Goal: Task Accomplishment & Management: Complete application form

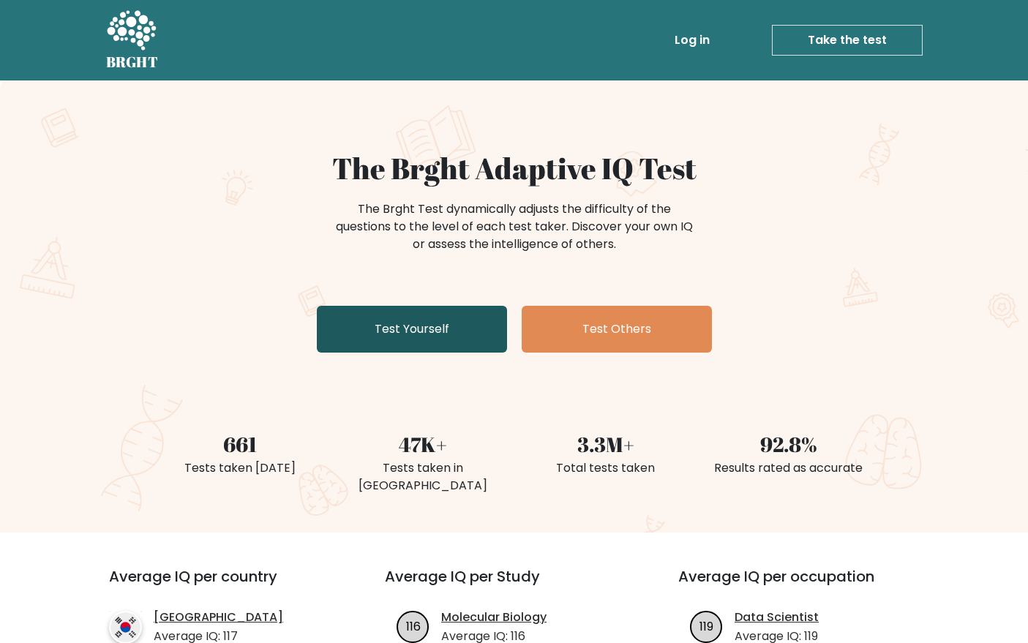
click at [469, 333] on link "Test Yourself" at bounding box center [412, 329] width 190 height 47
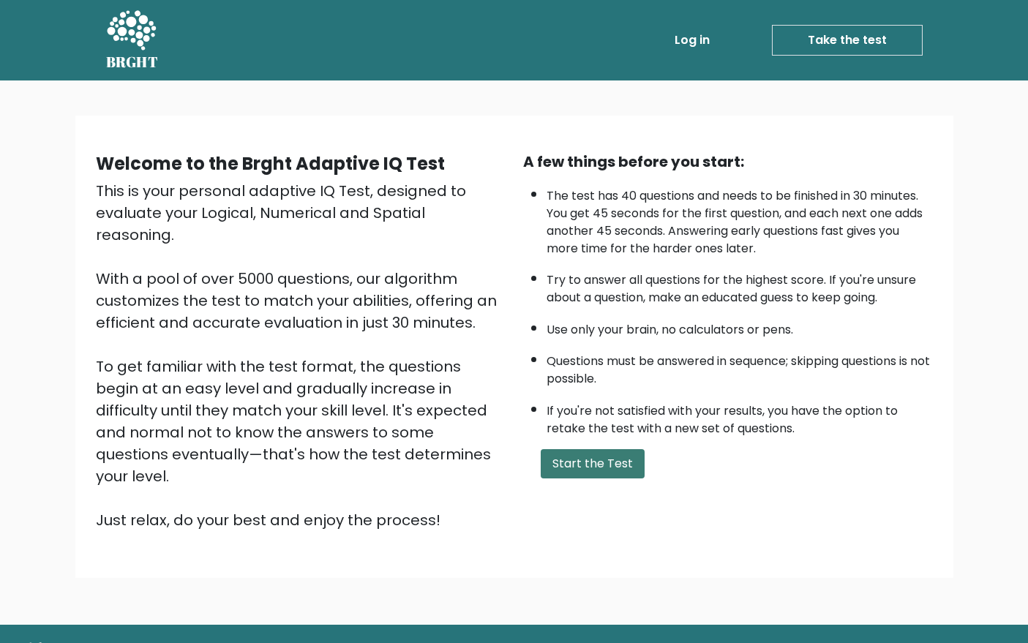
click at [631, 473] on button "Start the Test" at bounding box center [593, 463] width 104 height 29
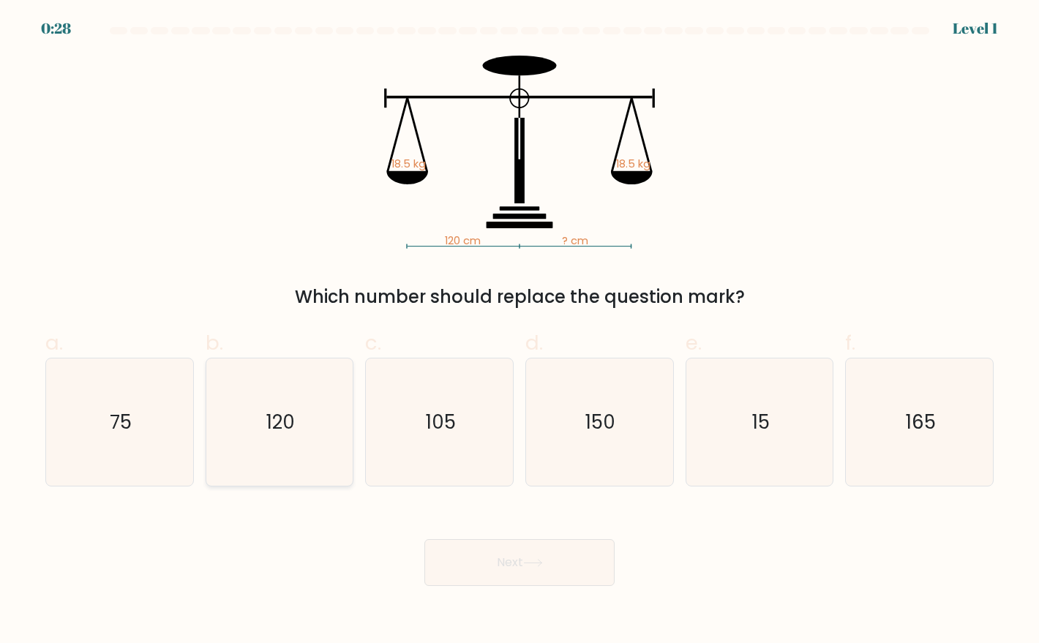
click at [266, 394] on icon "120" at bounding box center [279, 422] width 127 height 127
click at [520, 332] on input "b. 120" at bounding box center [520, 327] width 1 height 10
radio input "true"
click at [503, 565] on button "Next" at bounding box center [520, 563] width 190 height 47
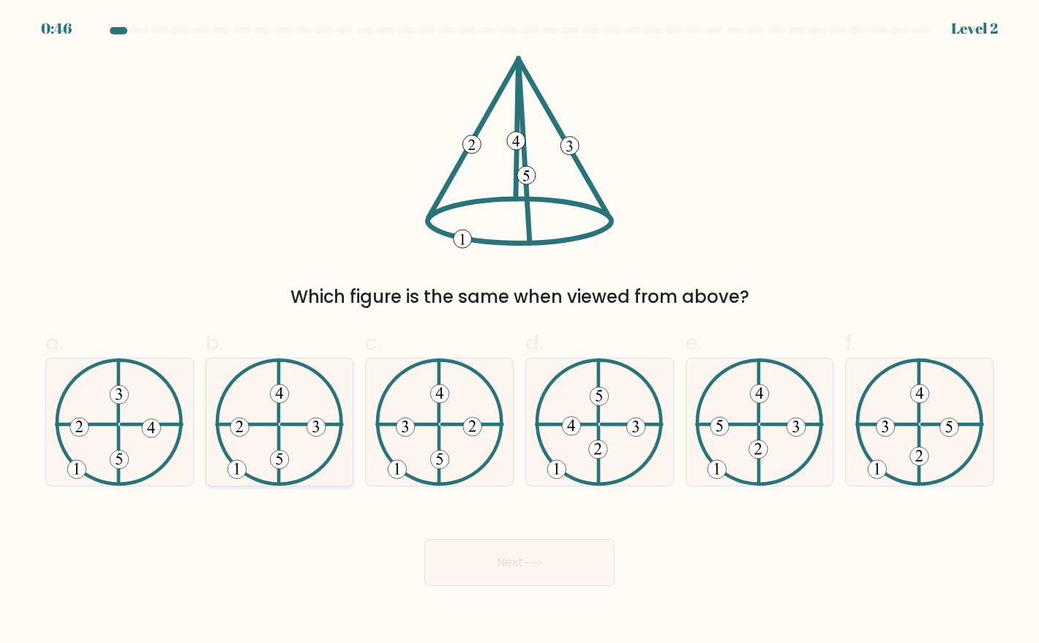
click at [280, 466] on 250 at bounding box center [279, 459] width 19 height 19
click at [520, 332] on input "b." at bounding box center [520, 327] width 1 height 10
radio input "true"
click at [512, 571] on button "Next" at bounding box center [520, 563] width 190 height 47
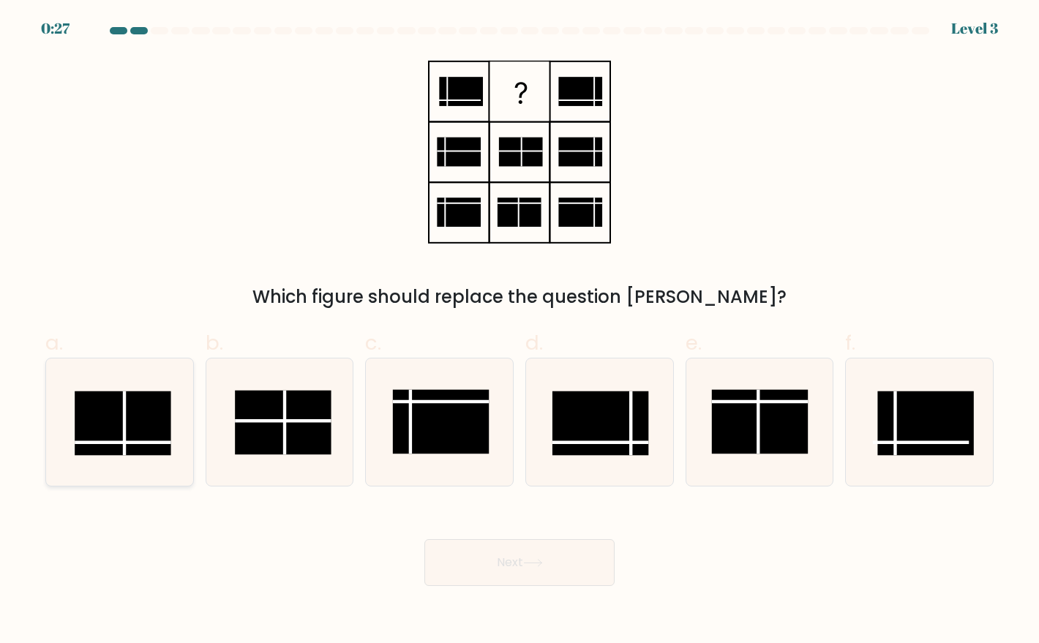
click at [141, 447] on rect at bounding box center [123, 424] width 96 height 64
click at [520, 332] on input "a." at bounding box center [520, 327] width 1 height 10
radio input "true"
click at [531, 561] on icon at bounding box center [533, 563] width 20 height 8
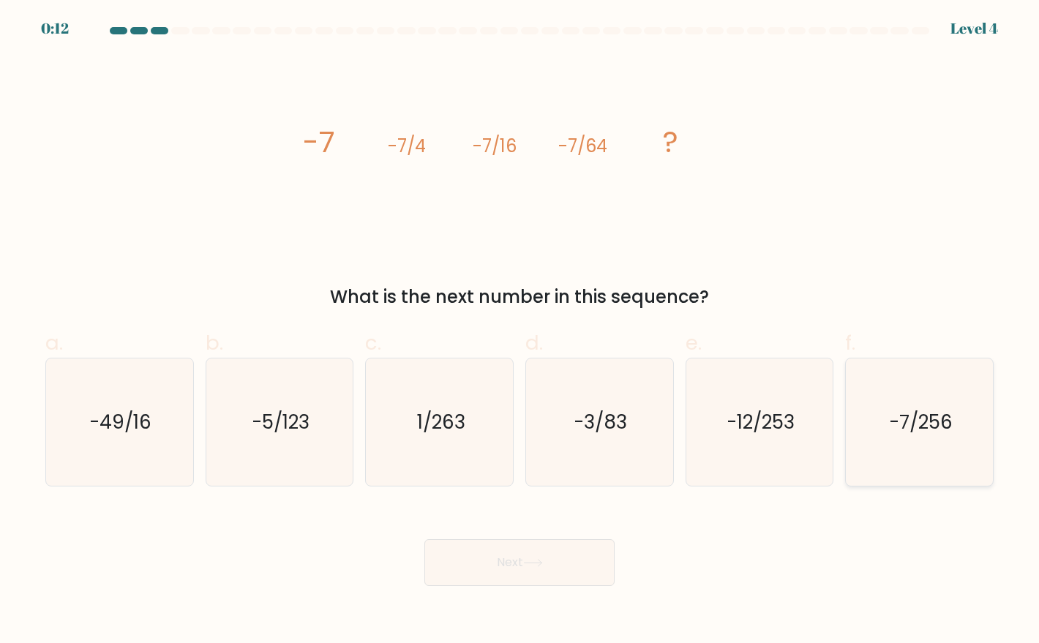
click at [953, 468] on icon "-7/256" at bounding box center [919, 422] width 127 height 127
click at [520, 332] on input "f. -7/256" at bounding box center [520, 327] width 1 height 10
radio input "true"
click at [487, 577] on button "Next" at bounding box center [520, 563] width 190 height 47
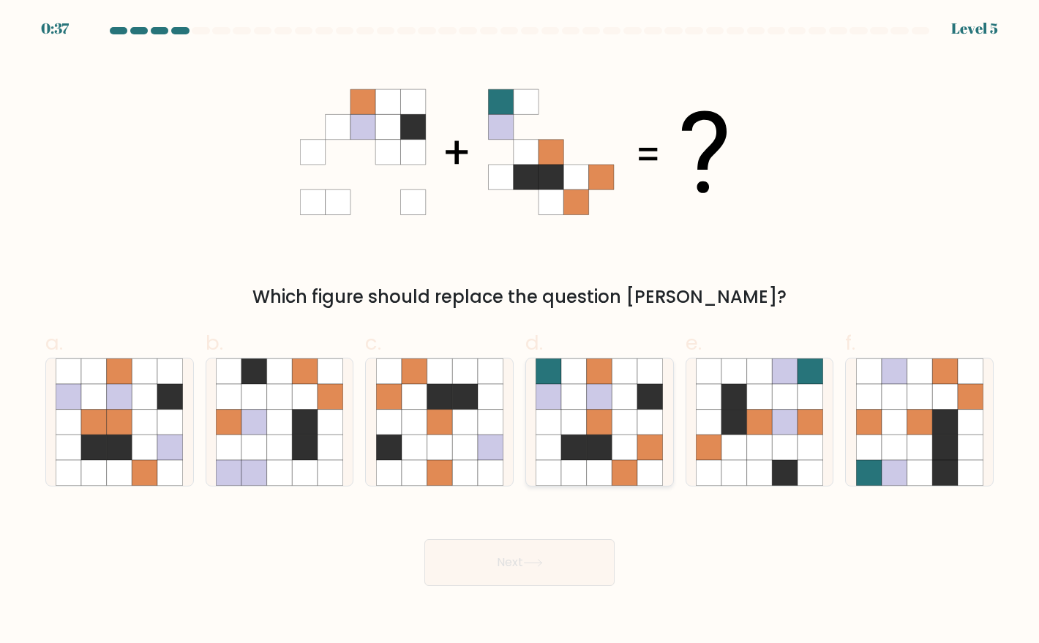
click at [572, 421] on icon at bounding box center [574, 423] width 26 height 26
click at [520, 332] on input "d." at bounding box center [520, 327] width 1 height 10
radio input "true"
click at [563, 589] on body "0:29 Level 5" at bounding box center [519, 321] width 1039 height 643
click at [585, 576] on button "Next" at bounding box center [520, 563] width 190 height 47
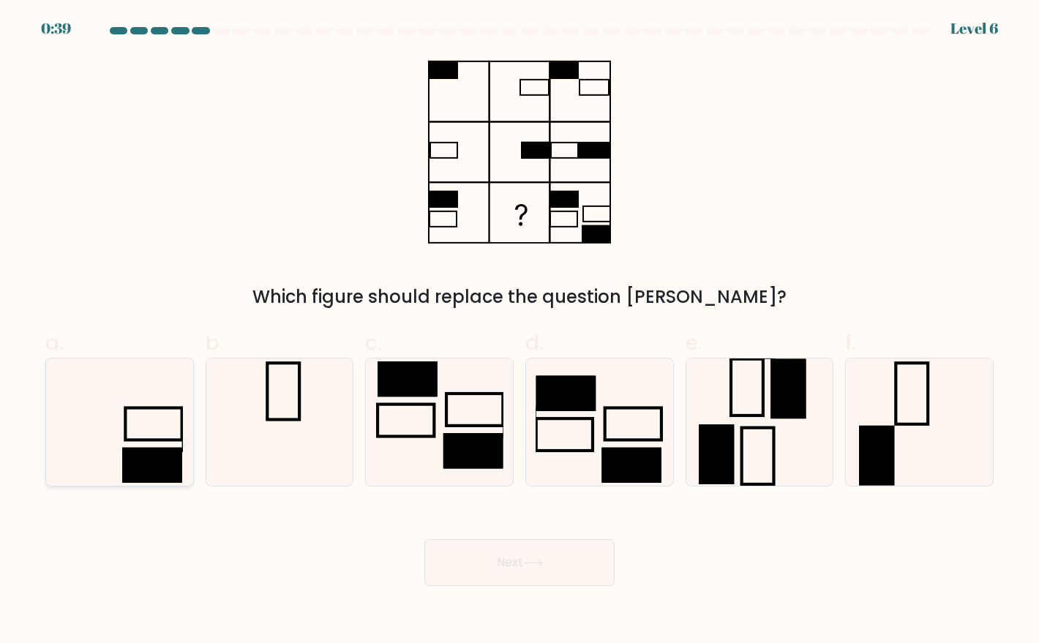
click at [147, 479] on rect at bounding box center [152, 465] width 59 height 35
click at [520, 332] on input "a." at bounding box center [520, 327] width 1 height 10
radio input "true"
click at [519, 573] on button "Next" at bounding box center [520, 563] width 190 height 47
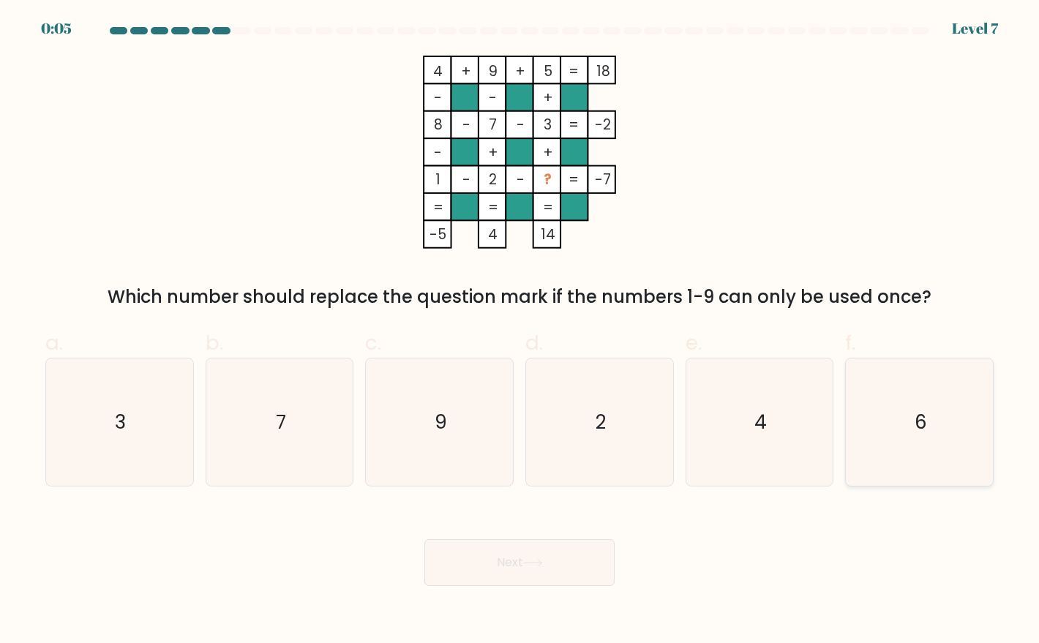
click at [881, 409] on icon "6" at bounding box center [919, 422] width 127 height 127
click at [520, 332] on input "f. 6" at bounding box center [520, 327] width 1 height 10
radio input "true"
click at [597, 572] on button "Next" at bounding box center [520, 563] width 190 height 47
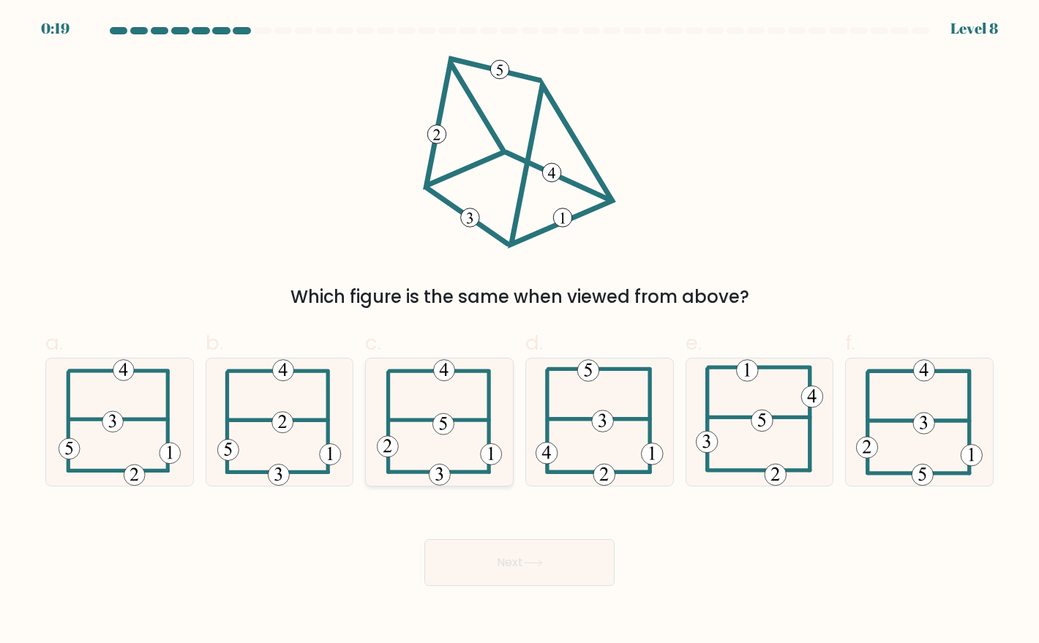
click at [444, 466] on 116 at bounding box center [439, 475] width 21 height 21
click at [520, 332] on input "c." at bounding box center [520, 327] width 1 height 10
radio input "true"
click at [488, 562] on button "Next" at bounding box center [520, 563] width 190 height 47
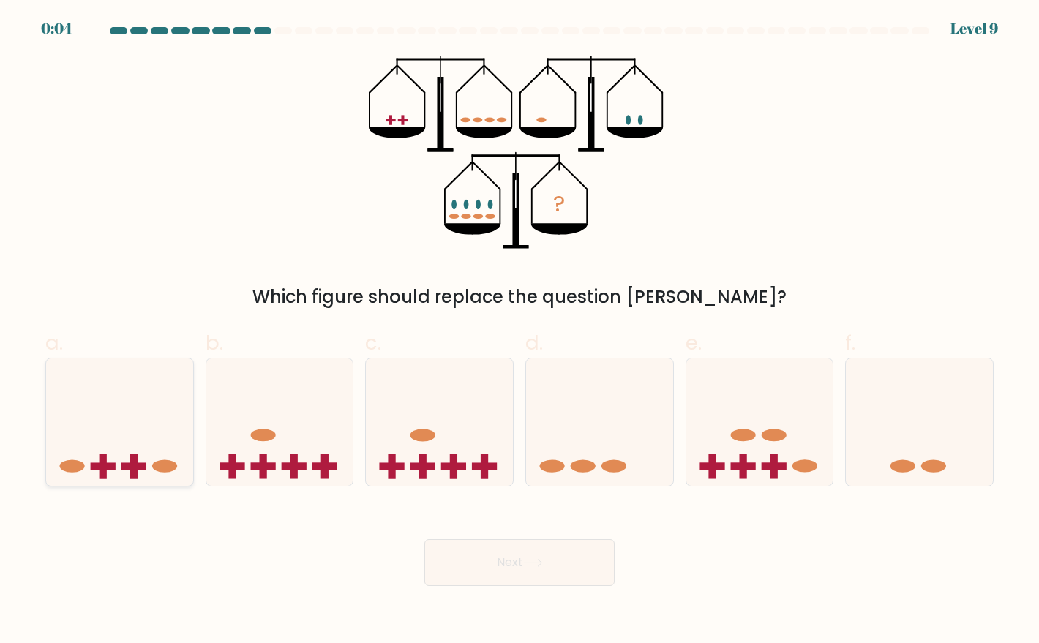
click at [147, 458] on icon at bounding box center [119, 423] width 147 height 122
click at [520, 332] on input "a." at bounding box center [520, 327] width 1 height 10
radio input "true"
click at [473, 548] on button "Next" at bounding box center [520, 563] width 190 height 47
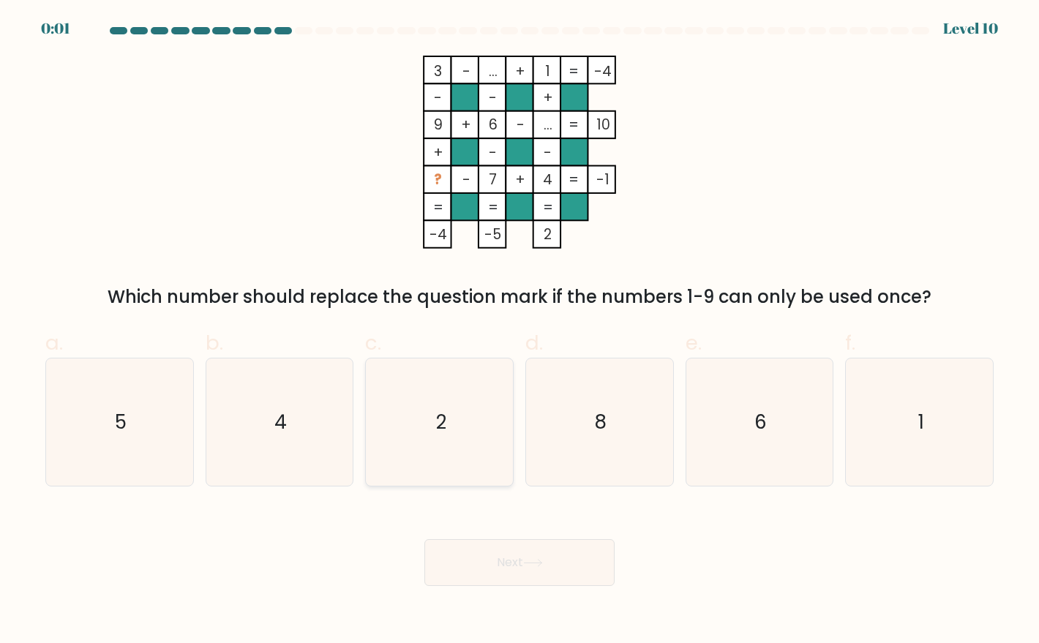
click at [464, 419] on icon "2" at bounding box center [439, 422] width 127 height 127
click at [520, 332] on input "c. 2" at bounding box center [520, 327] width 1 height 10
radio input "true"
click at [548, 561] on div "Next" at bounding box center [520, 545] width 966 height 82
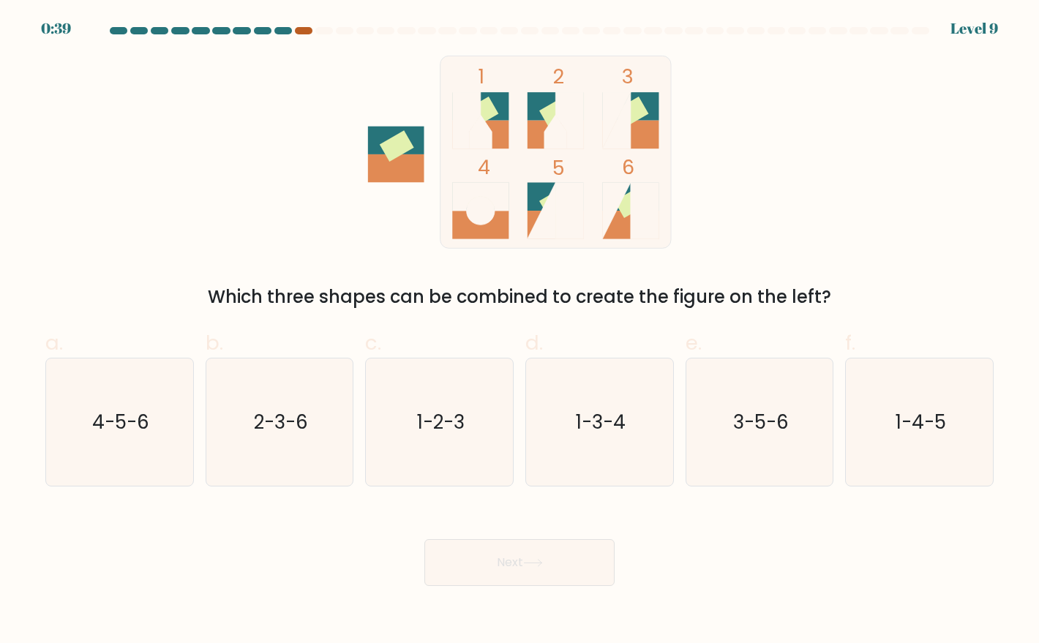
click at [298, 29] on div at bounding box center [304, 30] width 18 height 7
click at [719, 455] on icon "3-5-6" at bounding box center [759, 422] width 127 height 127
click at [520, 332] on input "e. 3-5-6" at bounding box center [520, 327] width 1 height 10
radio input "true"
click at [569, 545] on button "Next" at bounding box center [520, 563] width 190 height 47
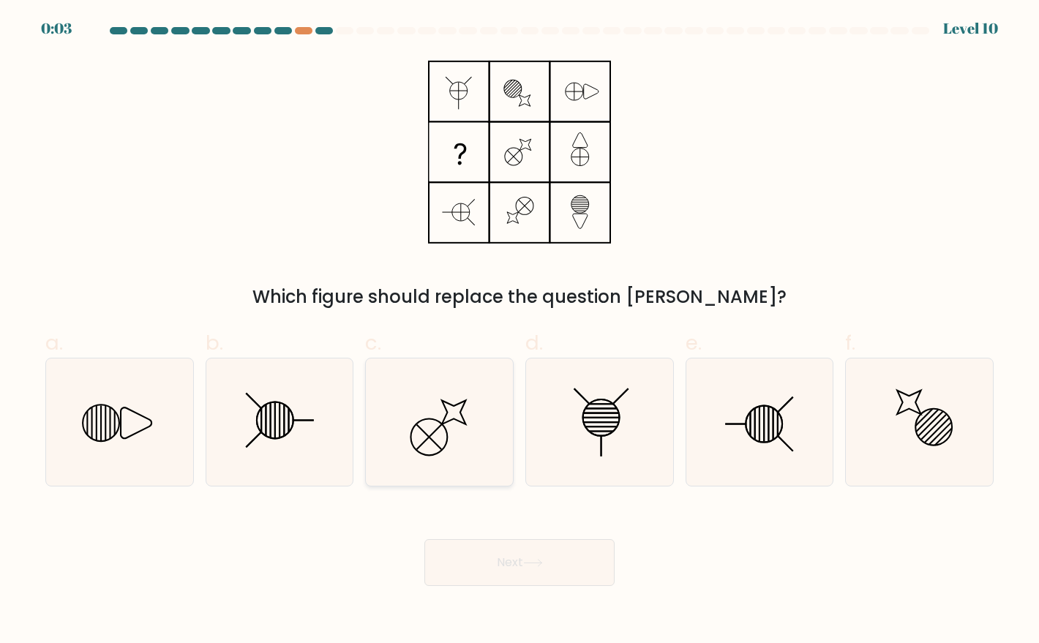
click at [462, 444] on icon at bounding box center [439, 422] width 127 height 127
click at [520, 332] on input "c." at bounding box center [520, 327] width 1 height 10
radio input "true"
click at [412, 395] on icon at bounding box center [440, 422] width 126 height 126
click at [520, 332] on input "c." at bounding box center [520, 327] width 1 height 10
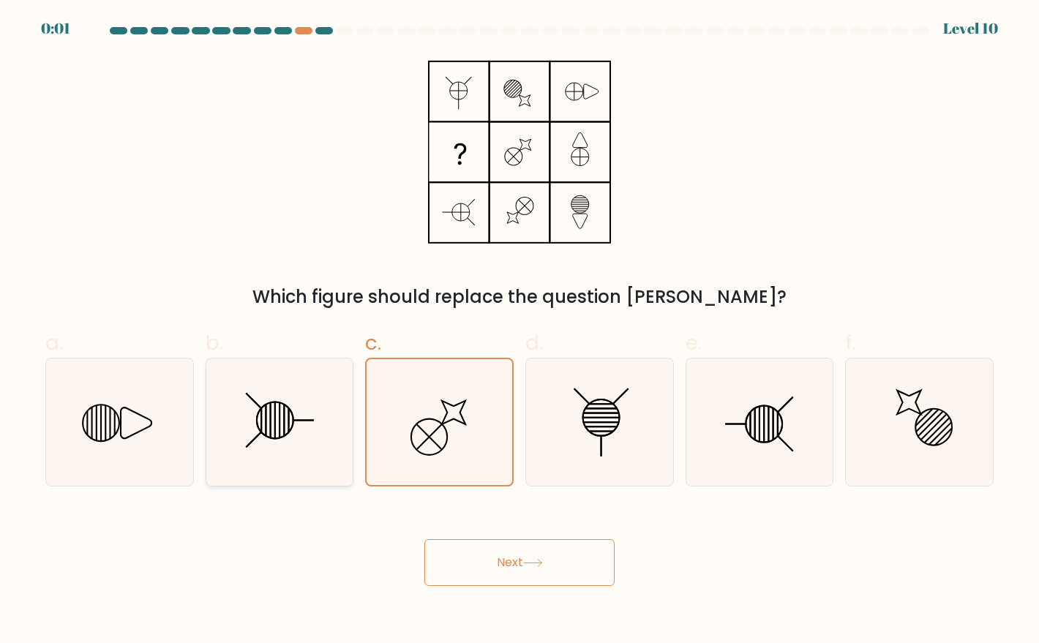
click at [239, 450] on icon at bounding box center [279, 422] width 127 height 127
click at [520, 332] on input "b." at bounding box center [520, 327] width 1 height 10
radio input "true"
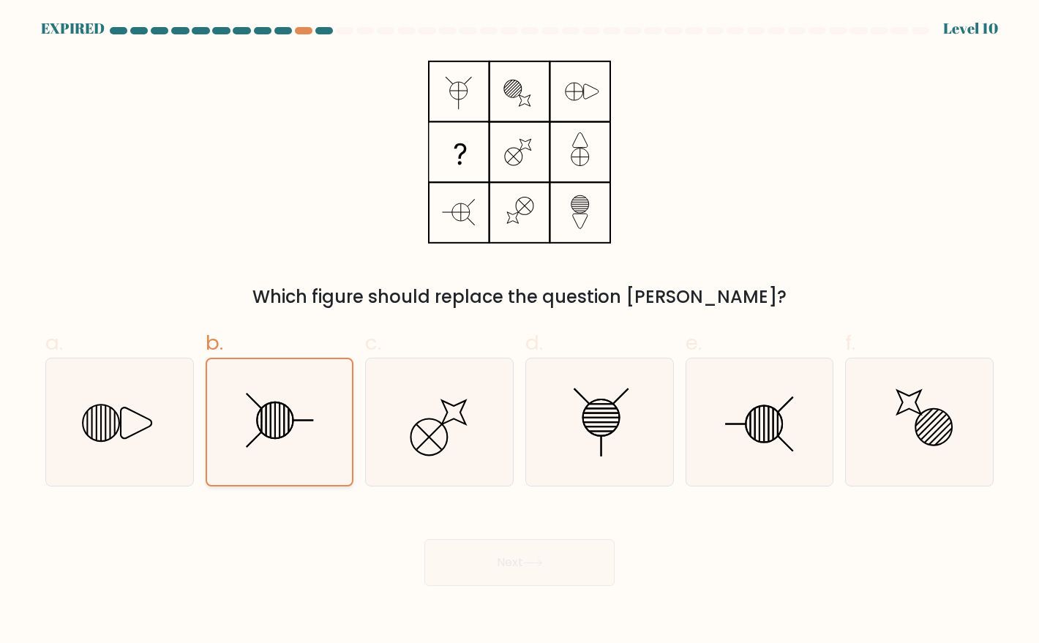
click at [318, 430] on icon at bounding box center [280, 422] width 126 height 126
click at [520, 332] on input "b." at bounding box center [520, 327] width 1 height 10
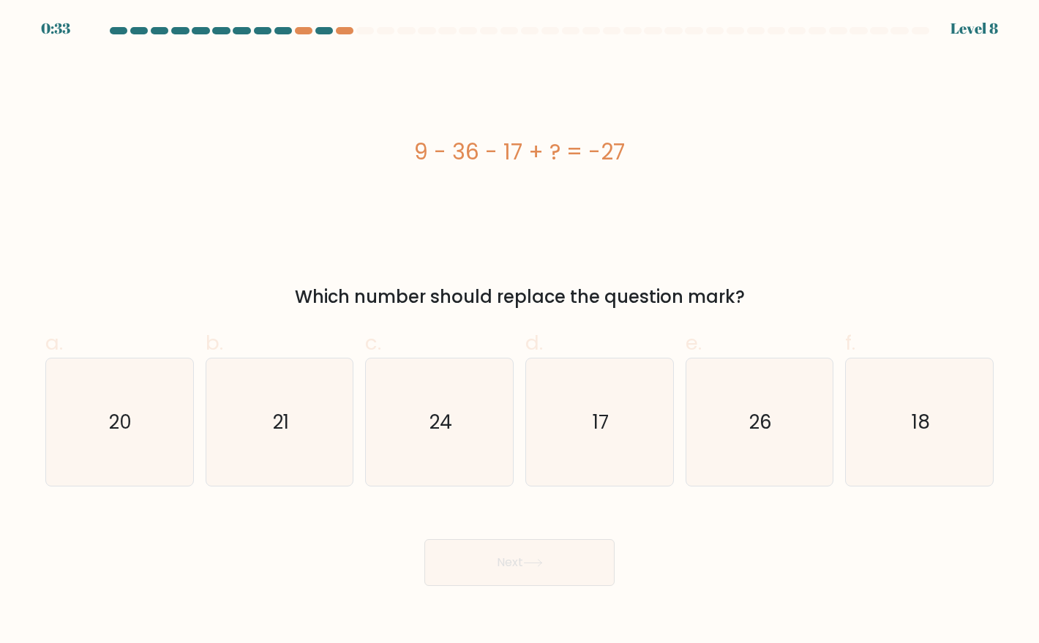
click at [474, 149] on div "9 - 36 - 17 + ? = -27" at bounding box center [519, 151] width 949 height 33
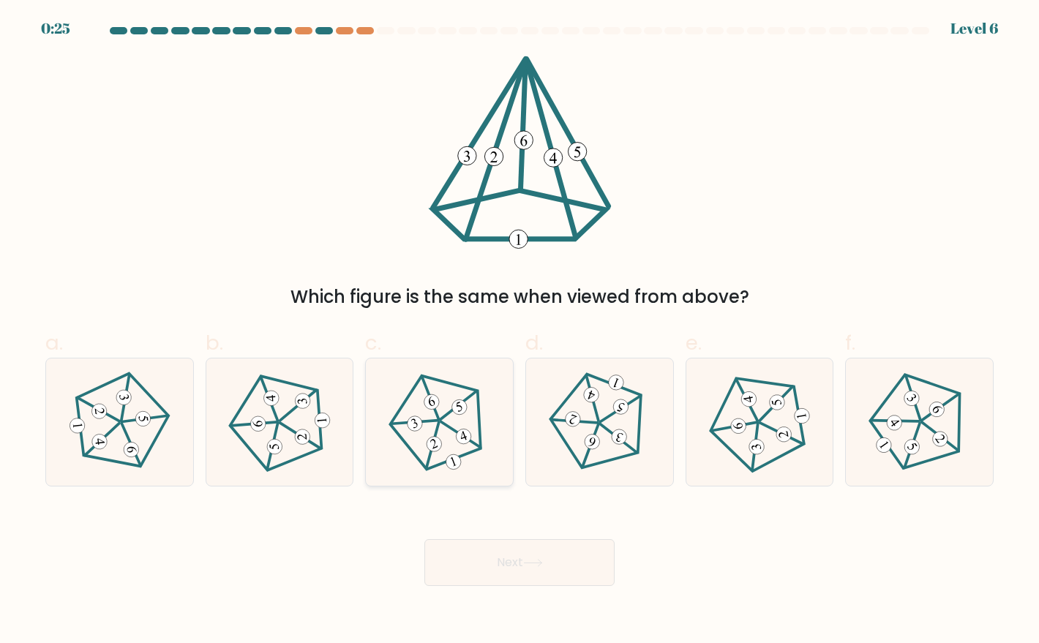
click at [461, 457] on 245 at bounding box center [437, 417] width 119 height 117
click at [520, 332] on input "c." at bounding box center [520, 327] width 1 height 10
radio input "true"
click at [504, 572] on button "Next" at bounding box center [520, 563] width 190 height 47
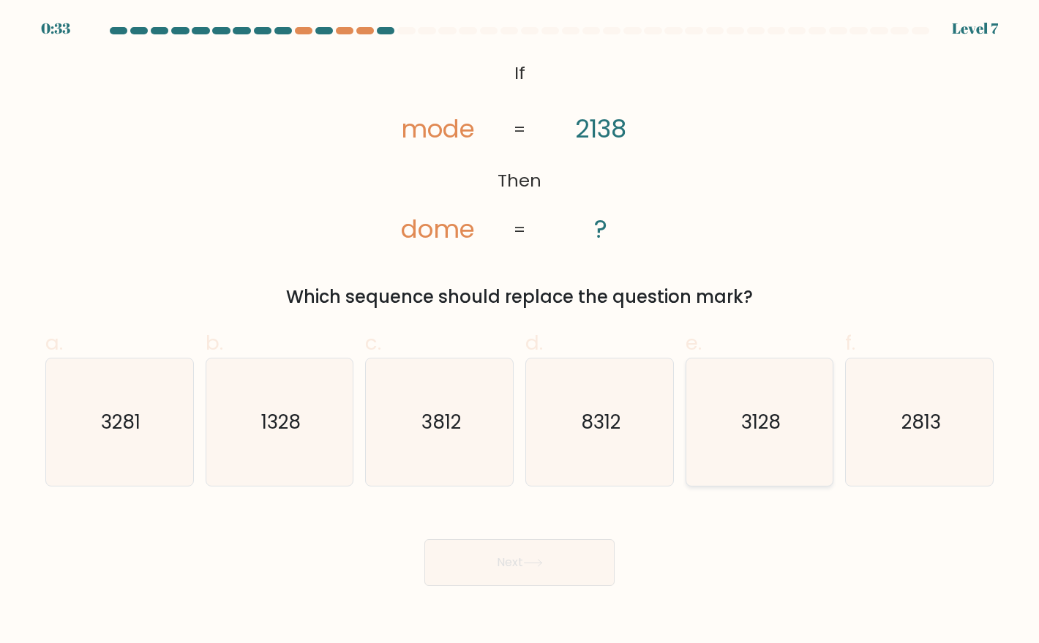
click at [743, 436] on icon "3128" at bounding box center [759, 422] width 127 height 127
click at [520, 332] on input "e. 3128" at bounding box center [520, 327] width 1 height 10
radio input "true"
click at [584, 537] on div "Next" at bounding box center [520, 545] width 966 height 82
click at [591, 575] on button "Next" at bounding box center [520, 563] width 190 height 47
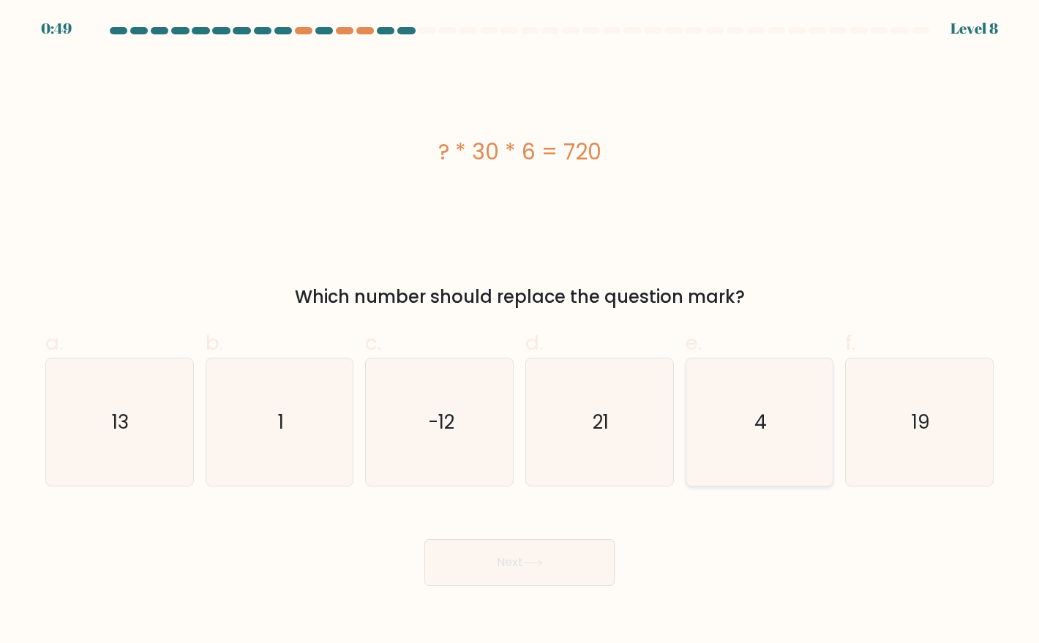
click at [736, 426] on icon "4" at bounding box center [759, 422] width 127 height 127
click at [520, 332] on input "e. 4" at bounding box center [520, 327] width 1 height 10
radio input "true"
click at [543, 553] on button "Next" at bounding box center [520, 563] width 190 height 47
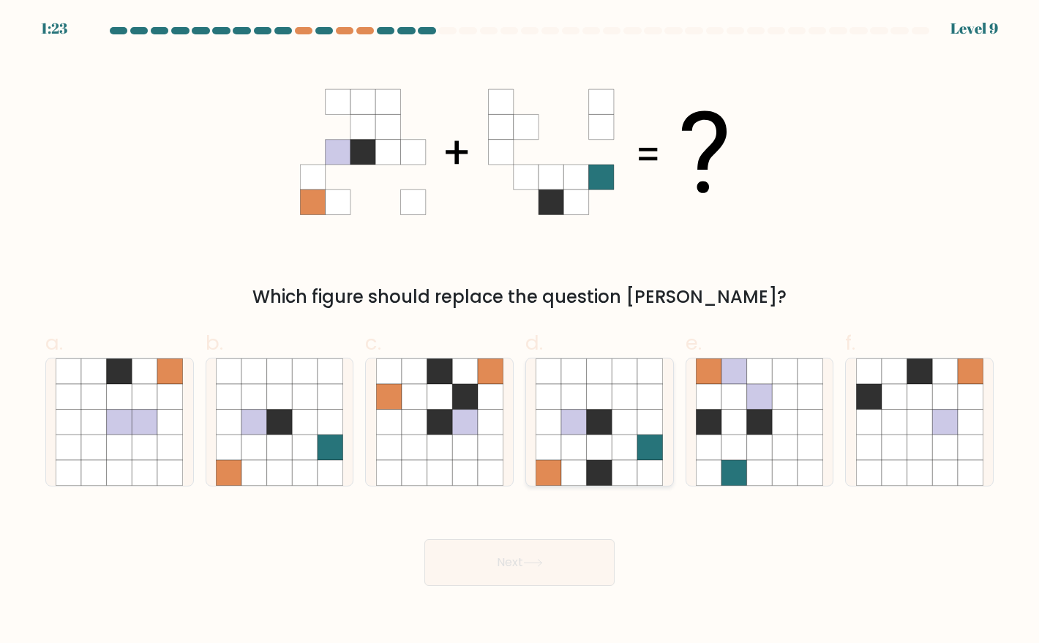
click at [602, 471] on icon at bounding box center [600, 473] width 26 height 26
click at [520, 332] on input "d." at bounding box center [520, 327] width 1 height 10
radio input "true"
click at [556, 558] on button "Next" at bounding box center [520, 563] width 190 height 47
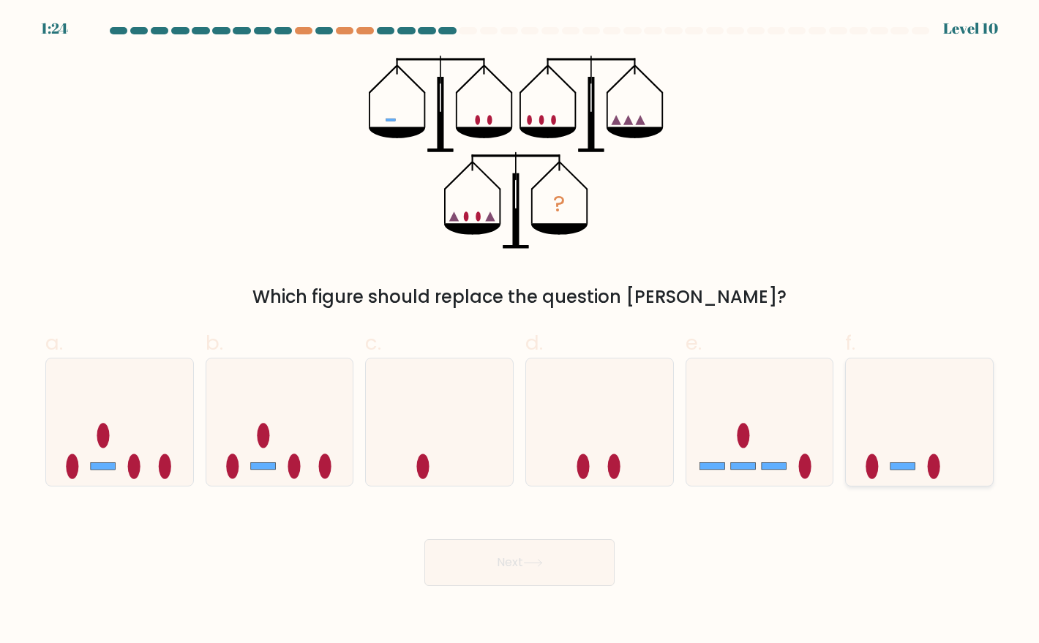
click at [895, 449] on icon at bounding box center [919, 423] width 147 height 122
click at [520, 332] on input "f." at bounding box center [520, 327] width 1 height 10
radio input "true"
click at [558, 568] on button "Next" at bounding box center [520, 563] width 190 height 47
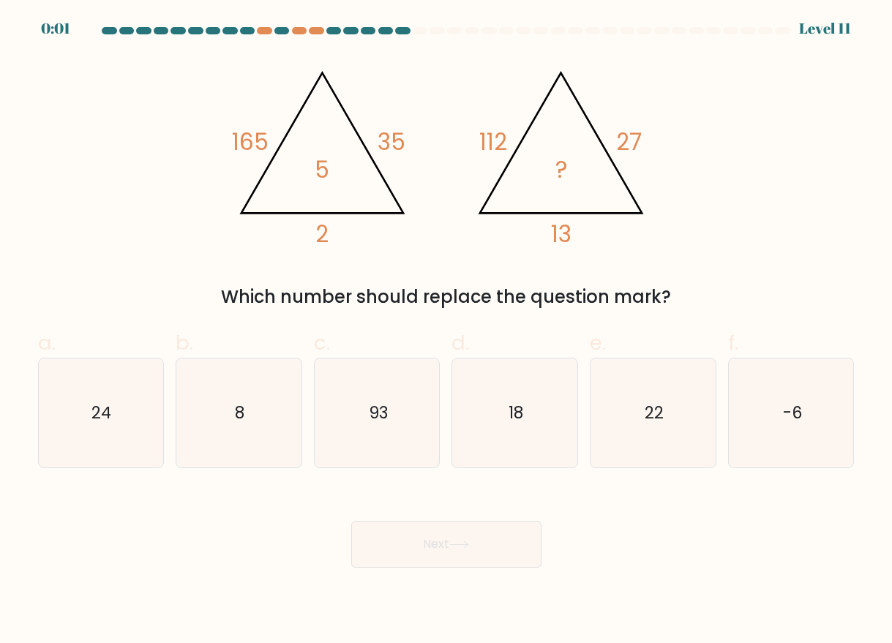
click at [667, 552] on div "Next" at bounding box center [446, 527] width 835 height 82
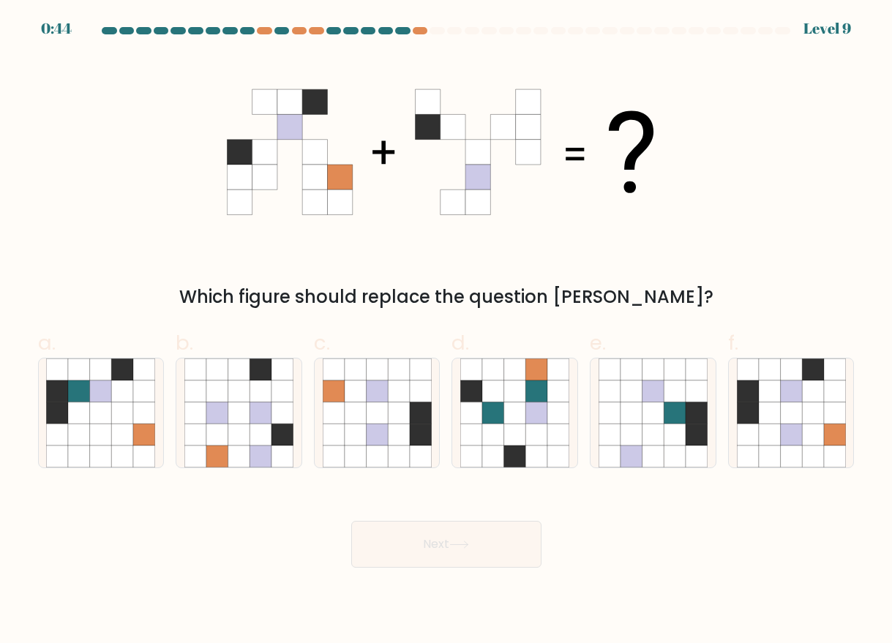
click at [699, 563] on div "Next" at bounding box center [446, 527] width 835 height 82
click at [484, 225] on icon at bounding box center [446, 152] width 439 height 193
click at [848, 458] on div at bounding box center [791, 413] width 127 height 111
click at [447, 332] on input "f." at bounding box center [447, 327] width 1 height 10
radio input "true"
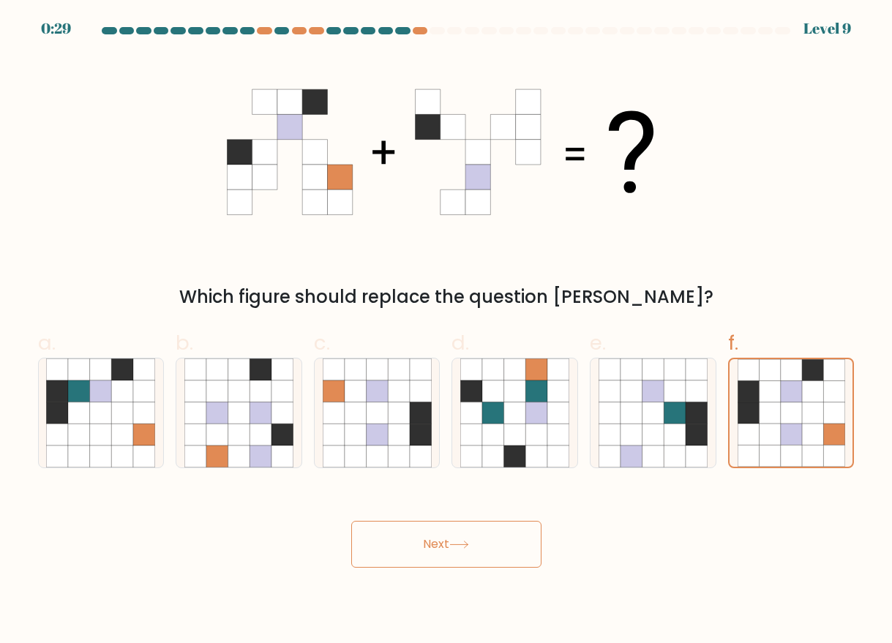
click at [528, 529] on button "Next" at bounding box center [446, 544] width 190 height 47
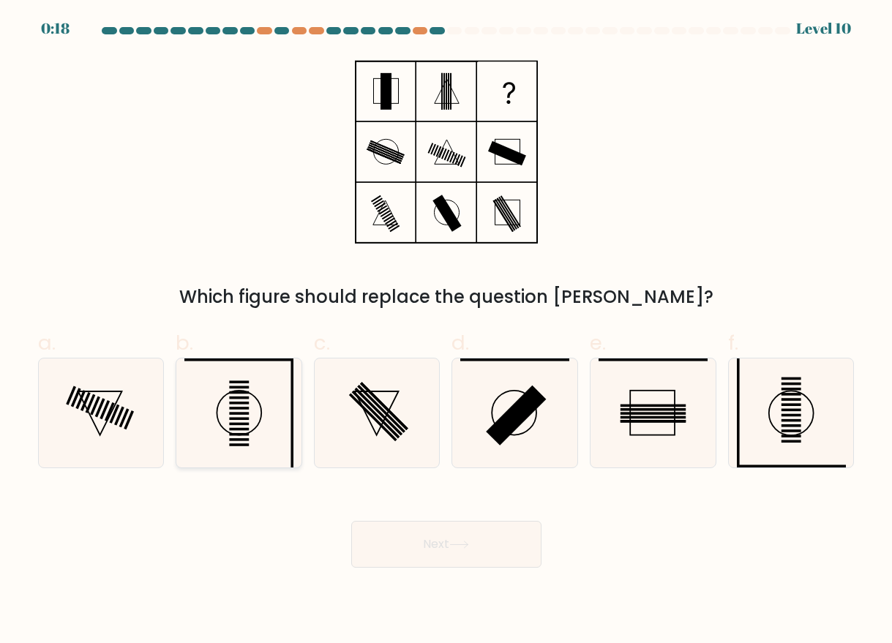
click at [252, 451] on icon at bounding box center [238, 413] width 109 height 109
click at [447, 332] on input "b." at bounding box center [447, 327] width 1 height 10
radio input "true"
click at [431, 559] on button "Next" at bounding box center [446, 544] width 190 height 47
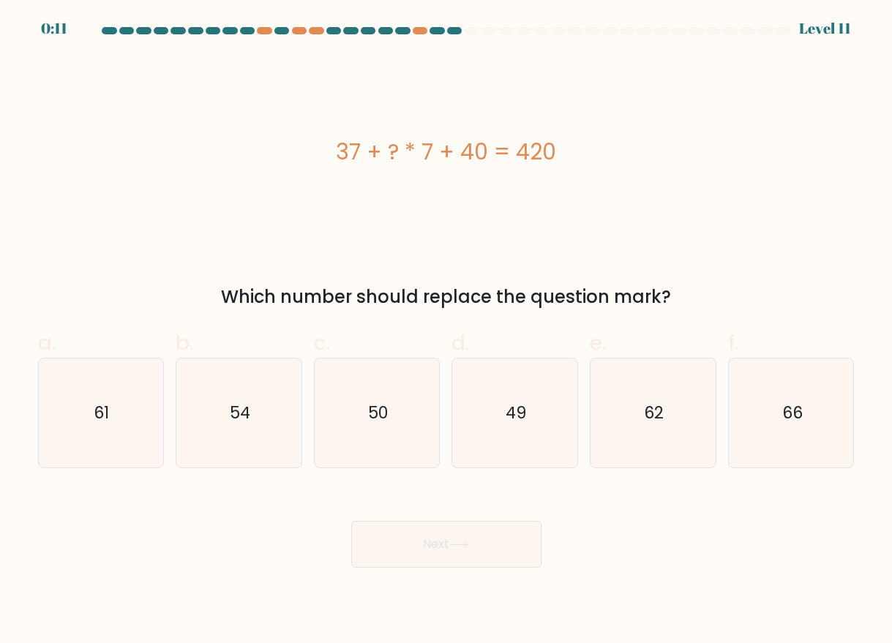
drag, startPoint x: 346, startPoint y: 152, endPoint x: 639, endPoint y: 168, distance: 293.3
click at [639, 168] on div "37 + ? * 7 + 40 = 420" at bounding box center [446, 151] width 817 height 33
copy div "37 + ? * 7 + 40 = 420"
click at [555, 406] on icon "49" at bounding box center [514, 413] width 109 height 109
click at [447, 332] on input "d. 49" at bounding box center [447, 327] width 1 height 10
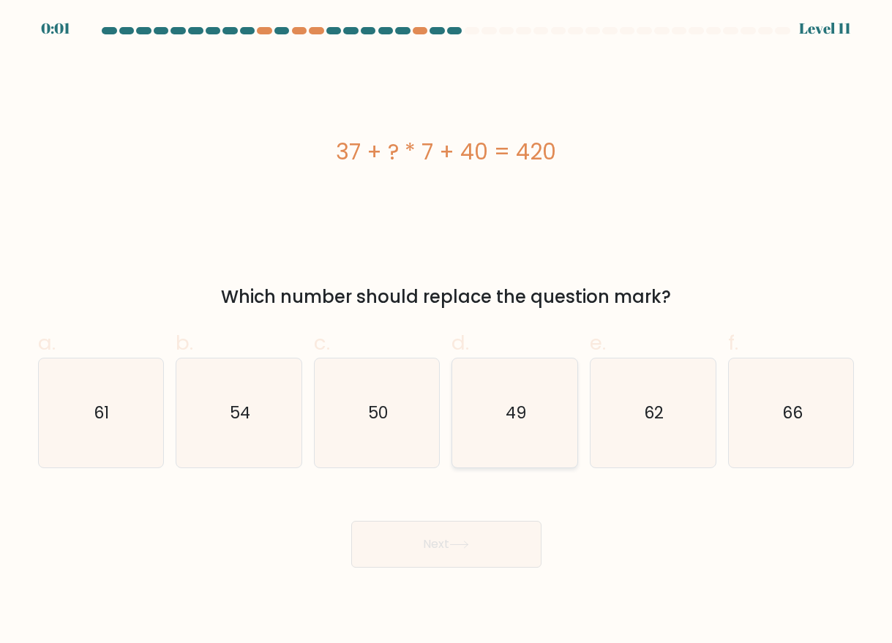
radio input "true"
click at [506, 539] on button "Next" at bounding box center [446, 544] width 190 height 47
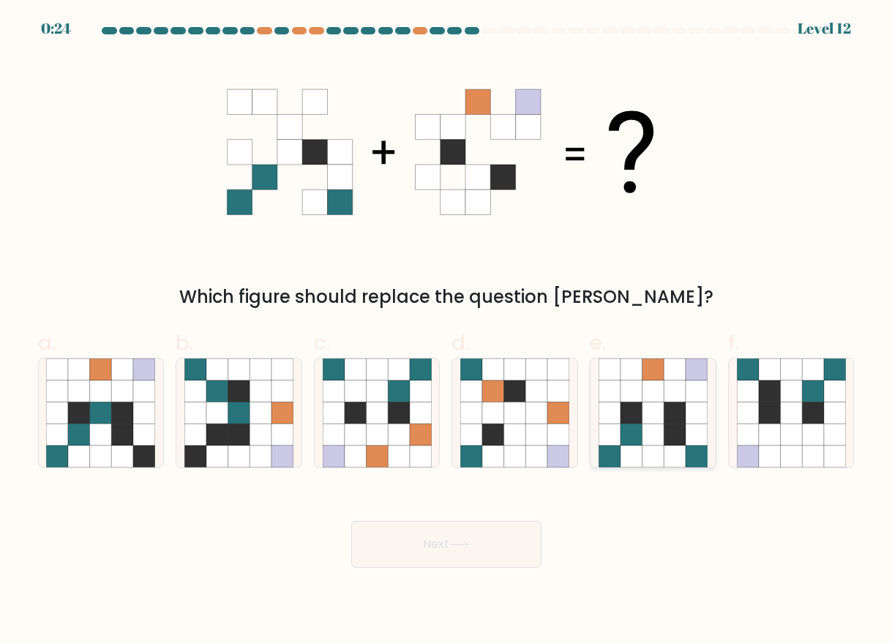
click at [640, 452] on icon at bounding box center [632, 457] width 22 height 22
click at [447, 332] on input "e." at bounding box center [447, 327] width 1 height 10
radio input "true"
click at [504, 536] on button "Next" at bounding box center [446, 544] width 190 height 47
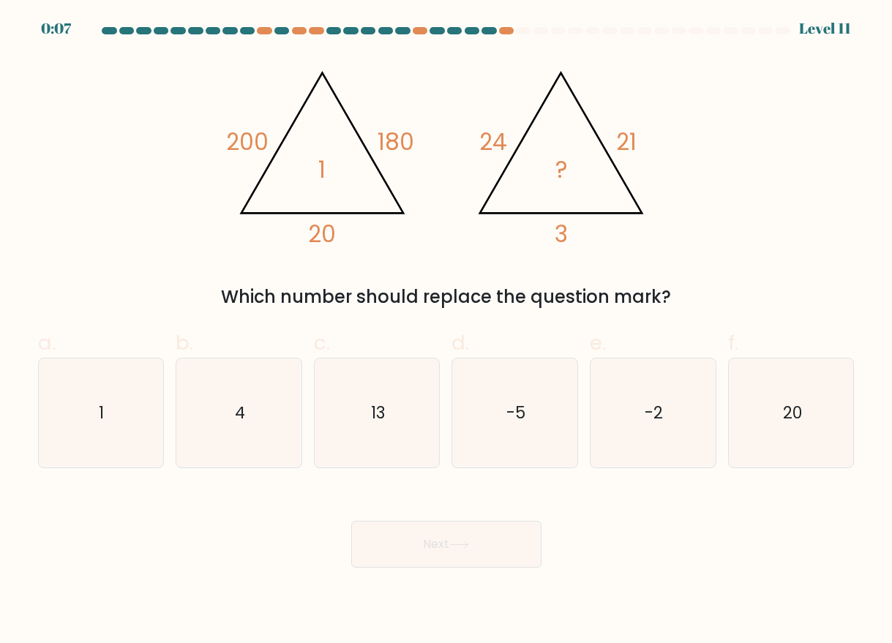
click at [379, 262] on div "@import url('[URL][DOMAIN_NAME]); 200 180 20 1 @import url('[URL][DOMAIN_NAME])…" at bounding box center [446, 183] width 835 height 255
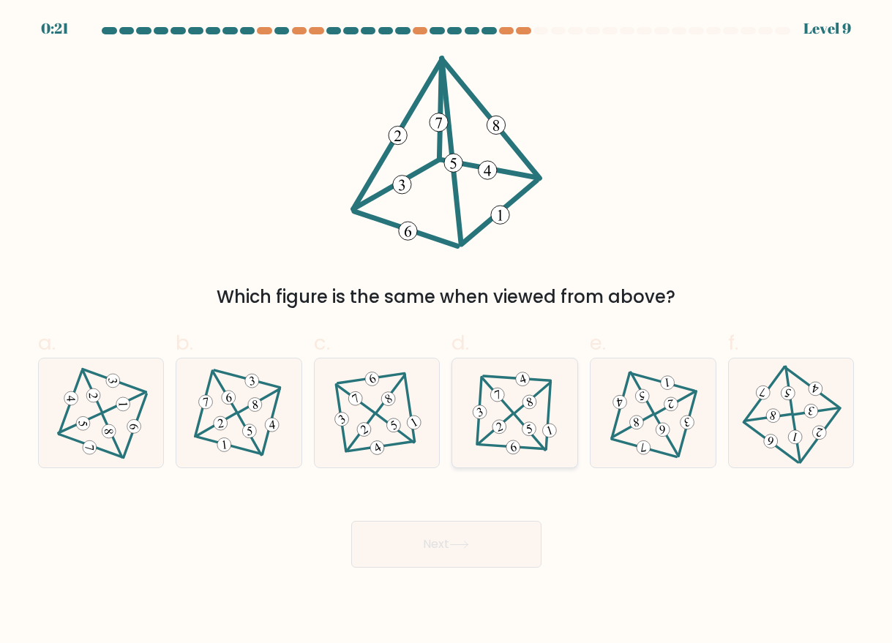
click at [499, 436] on icon at bounding box center [515, 413] width 89 height 87
click at [447, 332] on input "d." at bounding box center [447, 327] width 1 height 10
radio input "true"
click at [498, 554] on button "Next" at bounding box center [446, 544] width 190 height 47
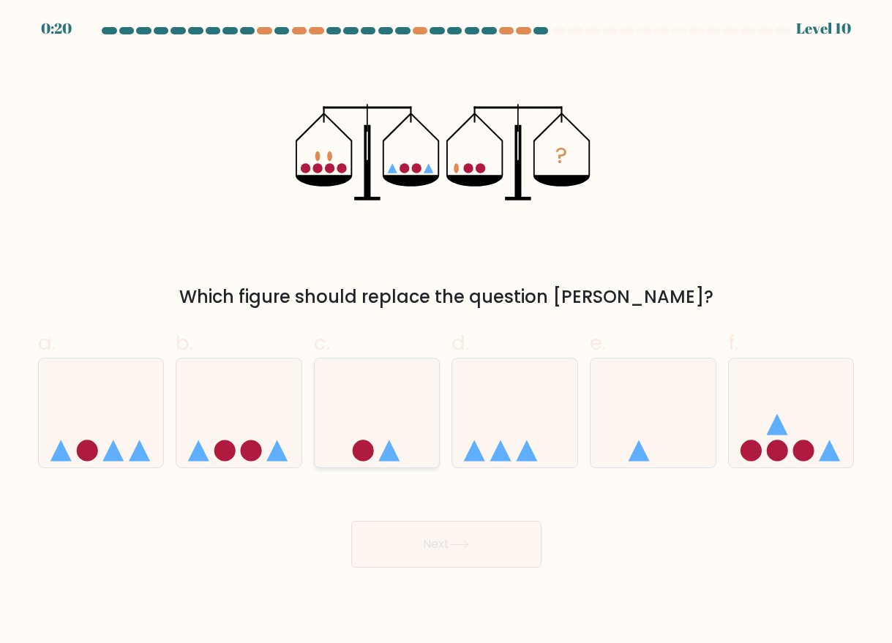
click at [369, 425] on icon at bounding box center [377, 413] width 125 height 103
click at [447, 332] on input "c." at bounding box center [447, 327] width 1 height 10
radio input "true"
click at [419, 546] on button "Next" at bounding box center [446, 544] width 190 height 47
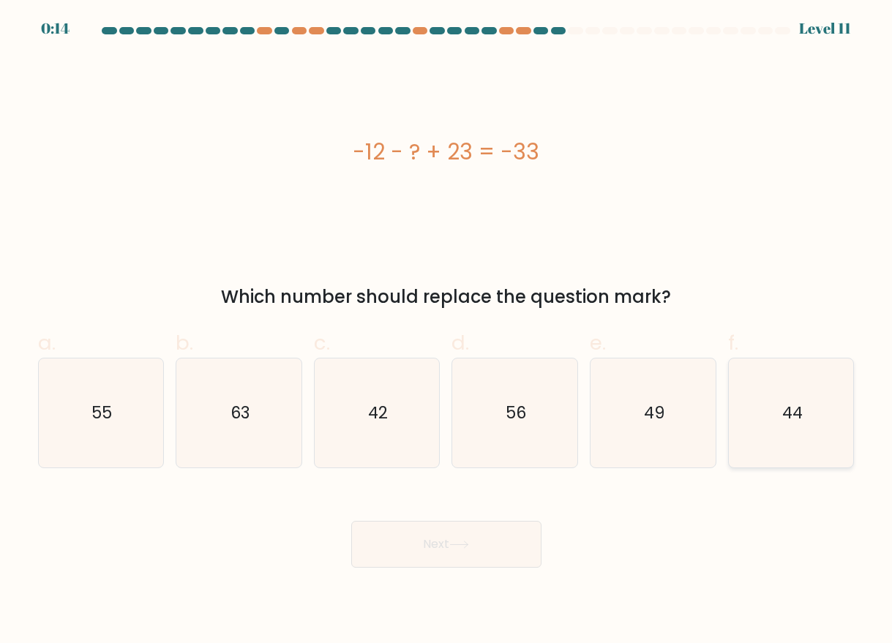
click at [781, 408] on icon "44" at bounding box center [791, 413] width 109 height 109
click at [447, 332] on input "f. 44" at bounding box center [447, 327] width 1 height 10
radio input "true"
click at [490, 540] on button "Next" at bounding box center [446, 544] width 190 height 47
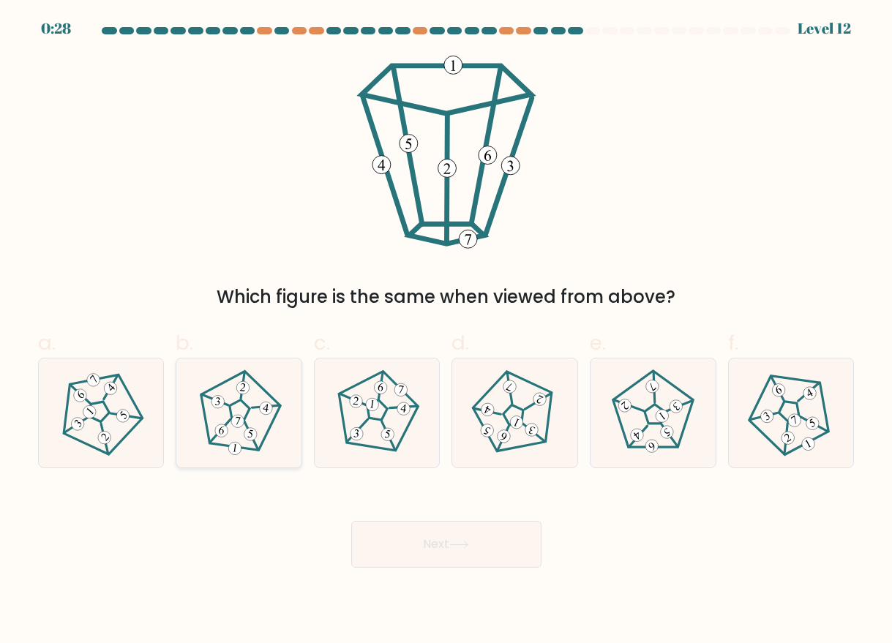
click at [234, 428] on icon at bounding box center [238, 413] width 87 height 87
click at [447, 332] on input "b." at bounding box center [447, 327] width 1 height 10
radio input "true"
click at [394, 535] on button "Next" at bounding box center [446, 544] width 190 height 47
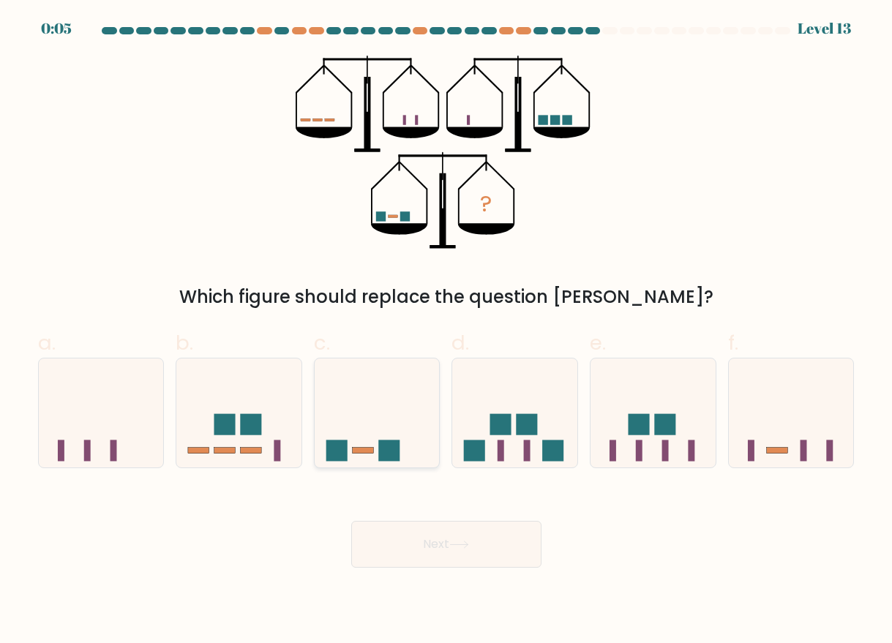
click at [416, 422] on icon at bounding box center [377, 413] width 125 height 103
click at [447, 332] on input "c." at bounding box center [447, 327] width 1 height 10
radio input "true"
click at [423, 532] on button "Next" at bounding box center [446, 544] width 190 height 47
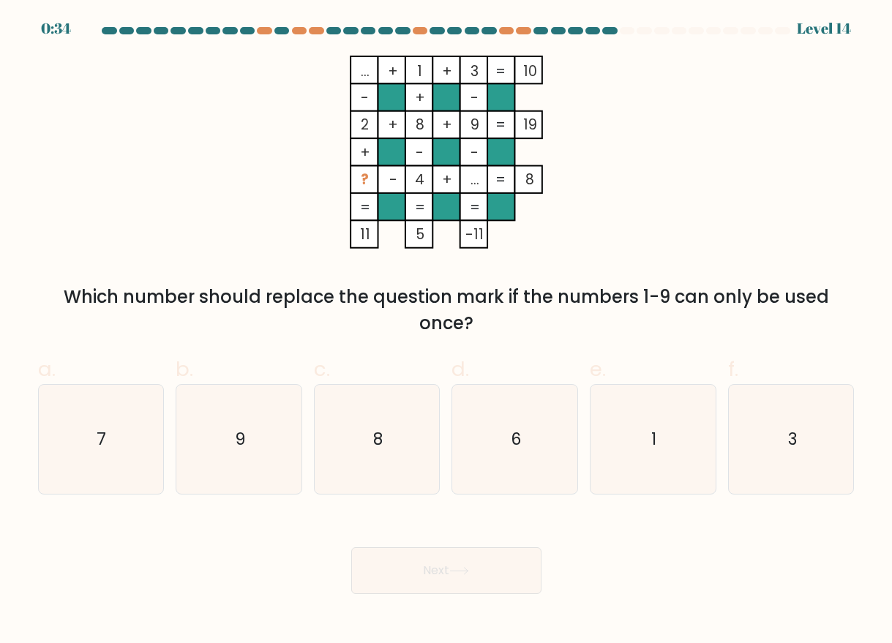
click at [365, 67] on tspan "..." at bounding box center [364, 71] width 9 height 20
drag, startPoint x: 364, startPoint y: 67, endPoint x: 371, endPoint y: 70, distance: 7.9
click at [371, 70] on icon "... + 1 + 3 10 - + - 2 + 8 + 9 19 + - - ? - 4 + ... = 8 = = = = 11 5 -11 =" at bounding box center [446, 152] width 439 height 193
click at [122, 466] on icon "7" at bounding box center [100, 439] width 109 height 109
click at [447, 332] on input "a. 7" at bounding box center [447, 327] width 1 height 10
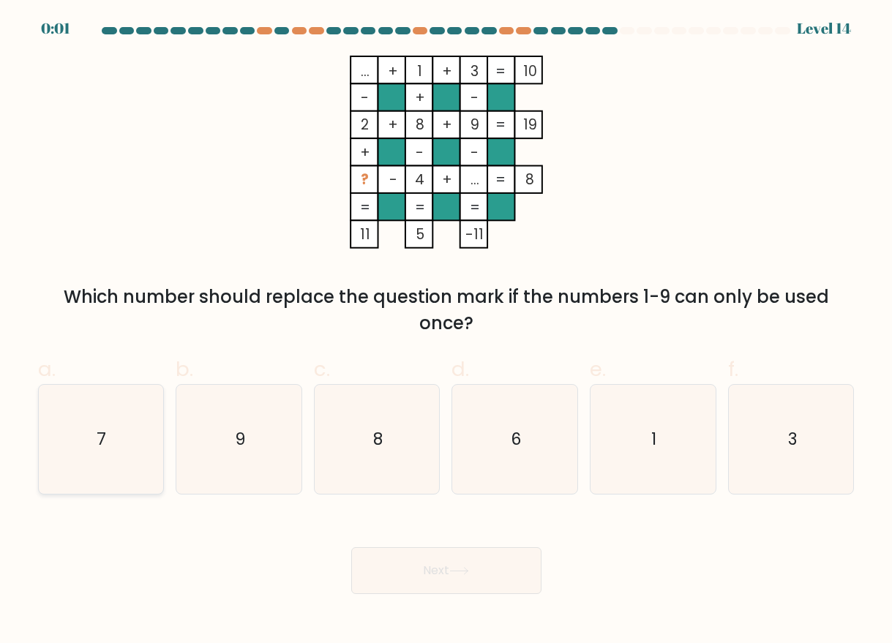
radio input "true"
click at [409, 576] on button "Next" at bounding box center [446, 571] width 190 height 47
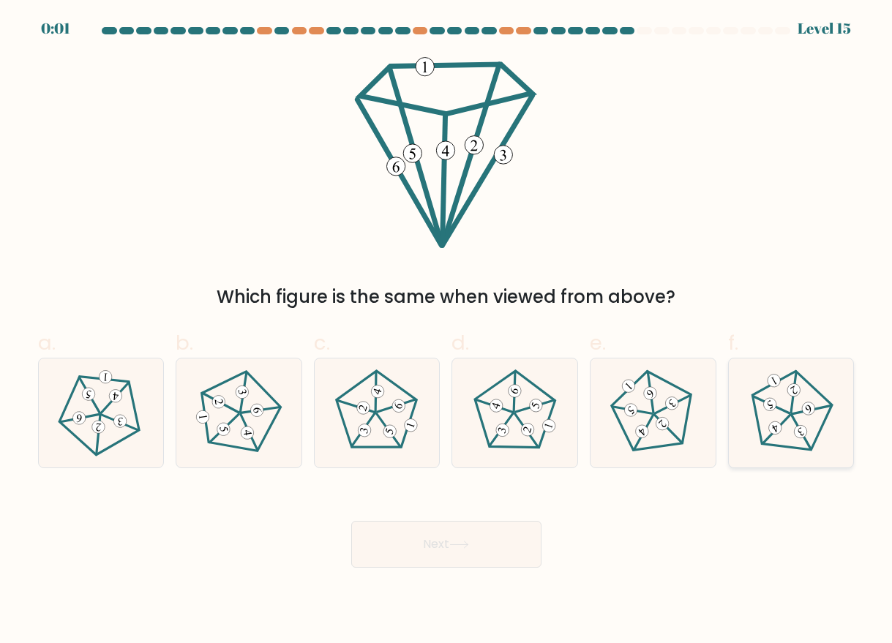
click at [790, 416] on 348 at bounding box center [777, 429] width 39 height 29
click at [447, 332] on input "f." at bounding box center [447, 327] width 1 height 10
radio input "true"
click at [496, 536] on button "Next" at bounding box center [446, 544] width 190 height 47
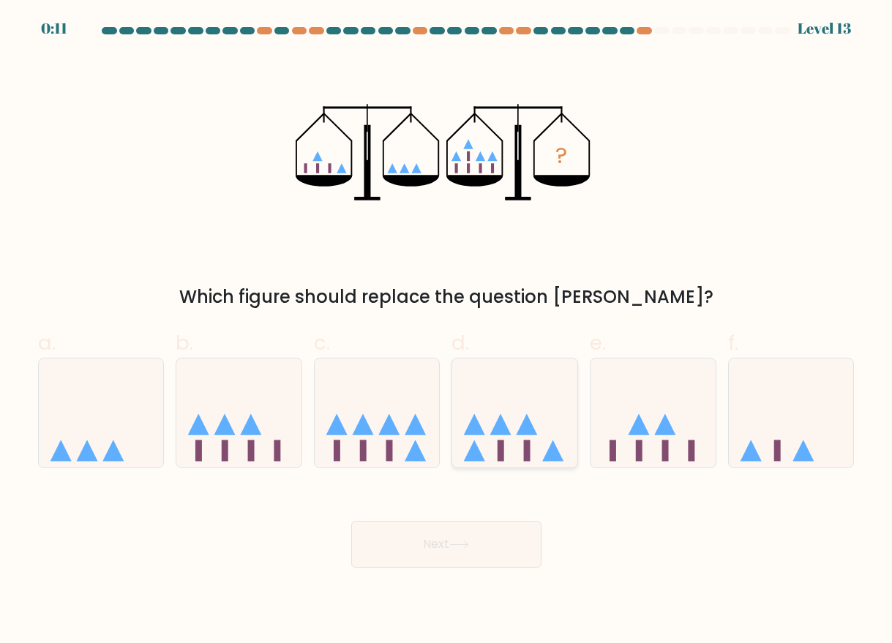
click at [523, 447] on icon at bounding box center [514, 413] width 125 height 103
click at [447, 332] on input "d." at bounding box center [447, 327] width 1 height 10
radio input "true"
click at [503, 553] on button "Next" at bounding box center [446, 544] width 190 height 47
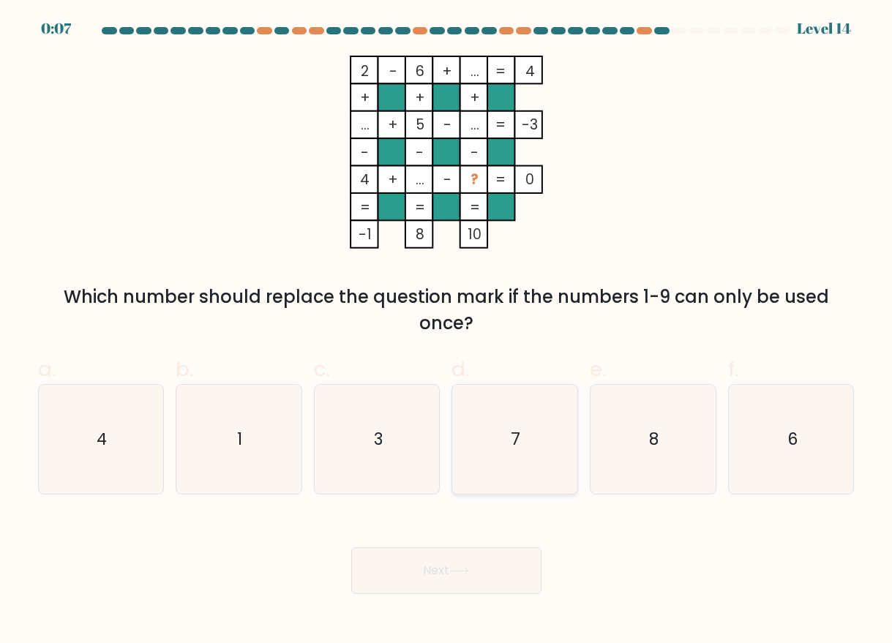
click at [542, 426] on icon "7" at bounding box center [514, 439] width 109 height 109
click at [447, 332] on input "d. 7" at bounding box center [447, 327] width 1 height 10
radio input "true"
click at [484, 580] on button "Next" at bounding box center [446, 571] width 190 height 47
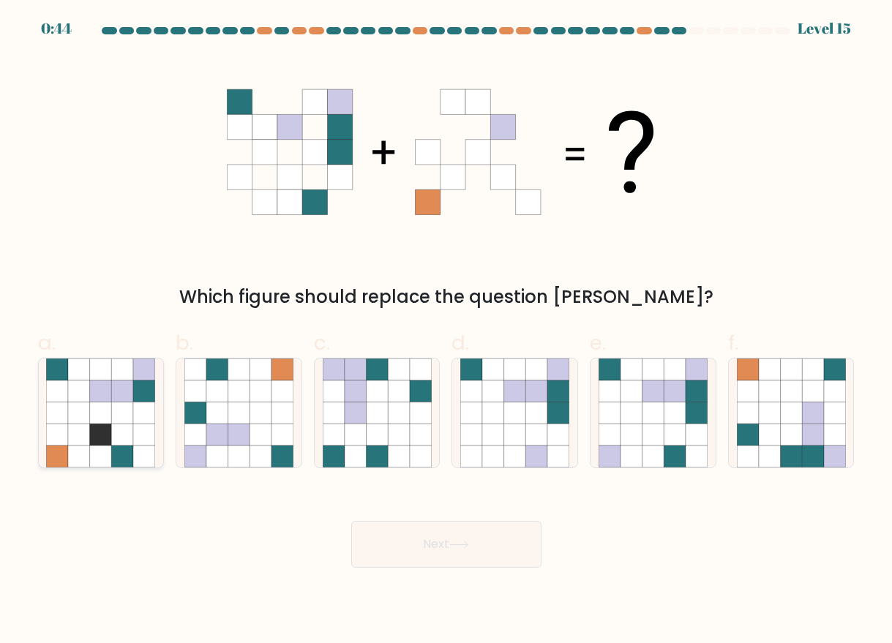
click at [72, 449] on icon at bounding box center [79, 457] width 22 height 22
click at [447, 332] on input "a." at bounding box center [447, 327] width 1 height 10
radio input "true"
click at [72, 449] on icon at bounding box center [79, 456] width 21 height 21
click at [447, 332] on input "a." at bounding box center [447, 327] width 1 height 10
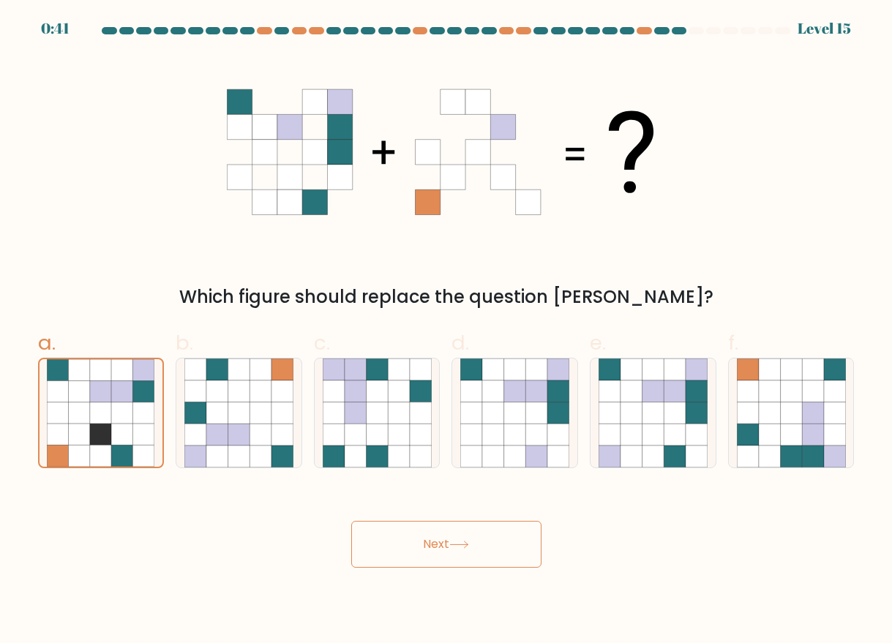
click at [57, 482] on form at bounding box center [446, 297] width 892 height 541
click at [60, 463] on icon at bounding box center [58, 456] width 21 height 21
click at [447, 332] on input "a." at bounding box center [447, 327] width 1 height 10
click at [253, 409] on icon at bounding box center [261, 414] width 22 height 22
click at [447, 332] on input "b." at bounding box center [447, 327] width 1 height 10
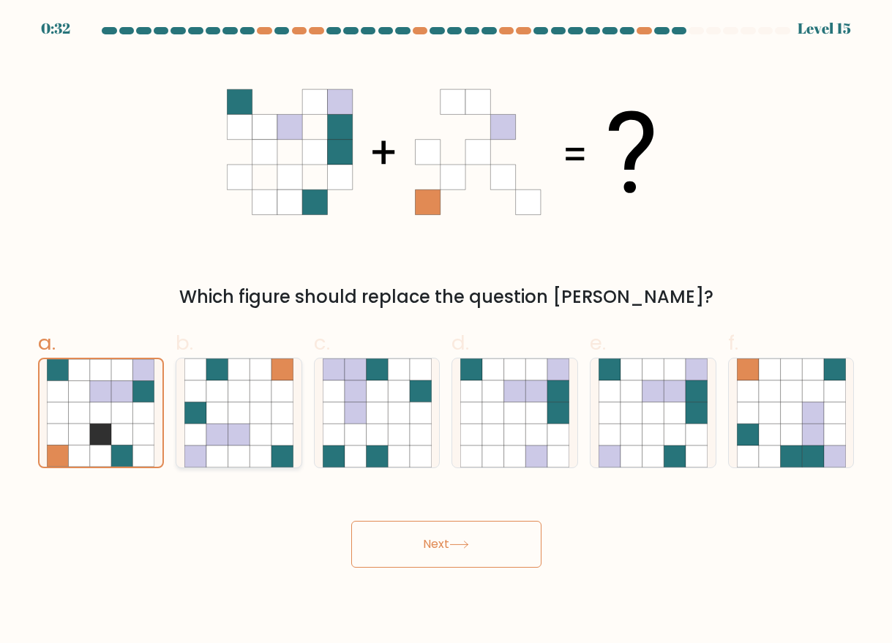
radio input "true"
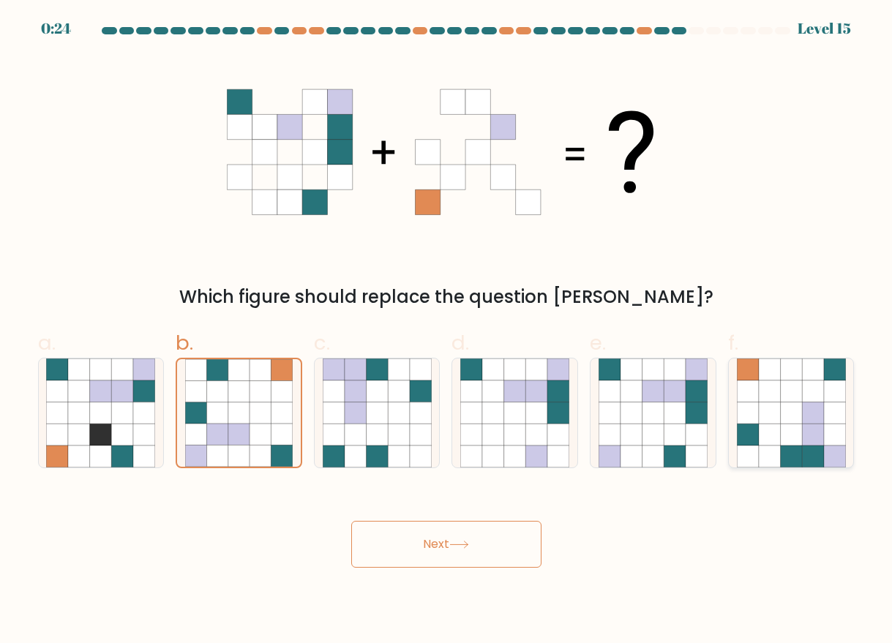
click at [788, 433] on icon at bounding box center [791, 435] width 22 height 22
click at [447, 332] on input "f." at bounding box center [447, 327] width 1 height 10
radio input "true"
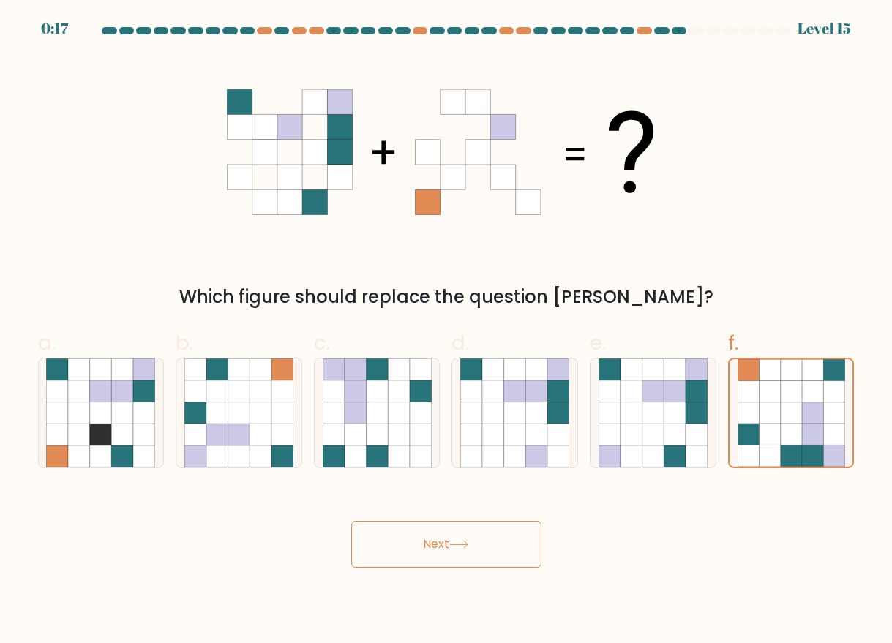
click at [479, 534] on button "Next" at bounding box center [446, 544] width 190 height 47
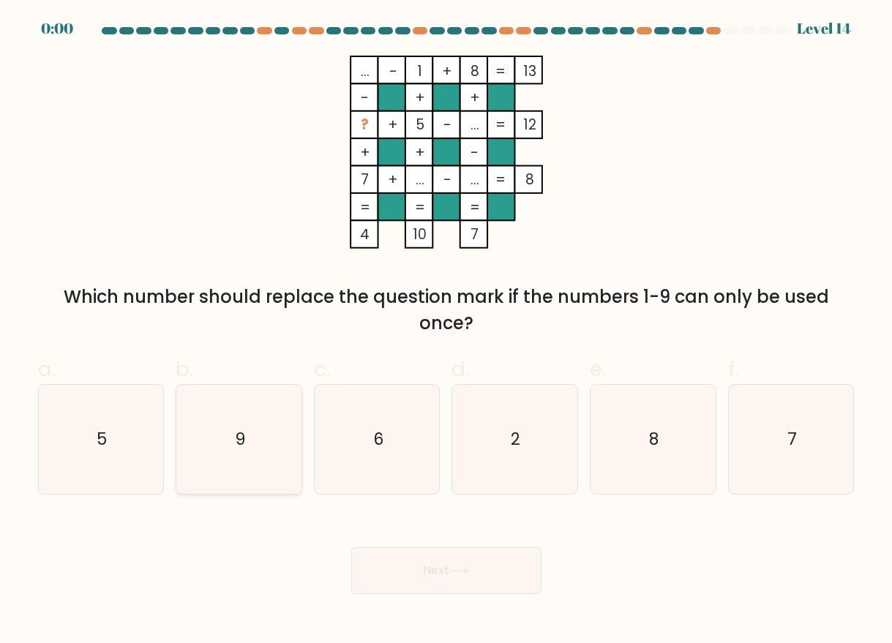
click at [295, 464] on div "9" at bounding box center [239, 439] width 127 height 111
click at [447, 332] on input "b. 9" at bounding box center [447, 327] width 1 height 10
radio input "true"
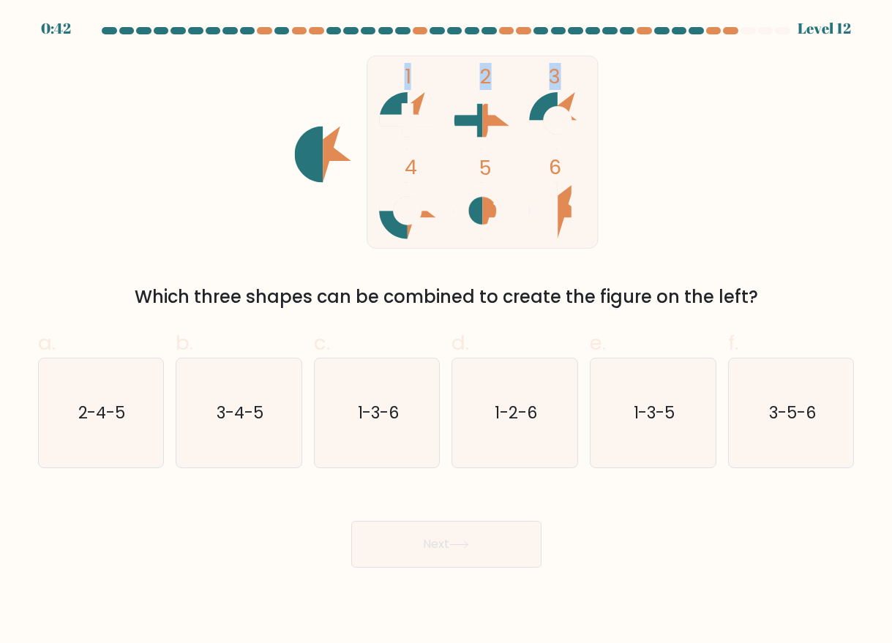
drag, startPoint x: 318, startPoint y: 152, endPoint x: 347, endPoint y: 156, distance: 28.9
click at [347, 156] on icon "1 2 3 4 5 6" at bounding box center [447, 152] width 394 height 193
click at [330, 219] on icon "1 2 3 4 5 6" at bounding box center [447, 152] width 394 height 193
click at [242, 438] on icon "3-4-5" at bounding box center [238, 413] width 109 height 109
click at [447, 332] on input "b. 3-4-5" at bounding box center [447, 327] width 1 height 10
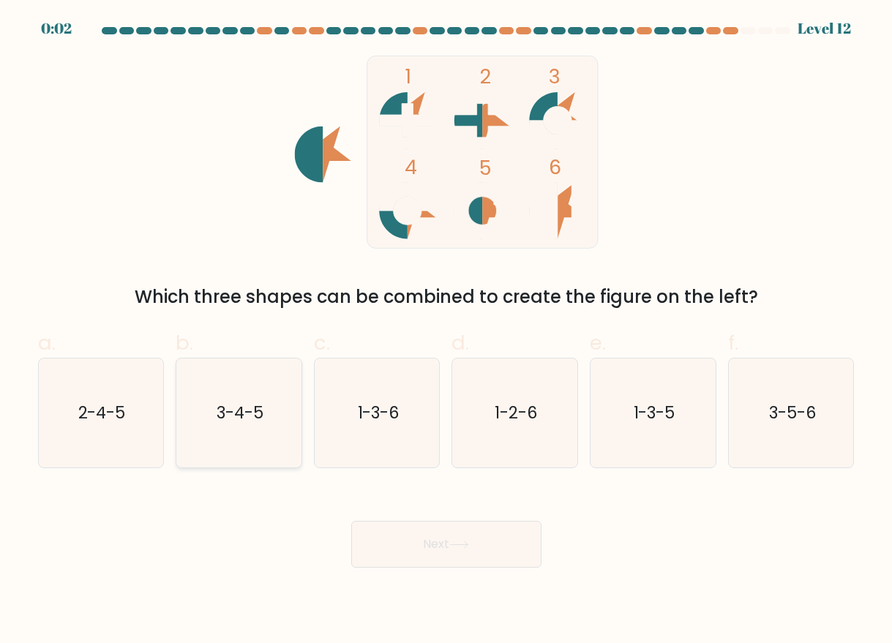
radio input "true"
click at [467, 542] on icon at bounding box center [459, 545] width 20 height 8
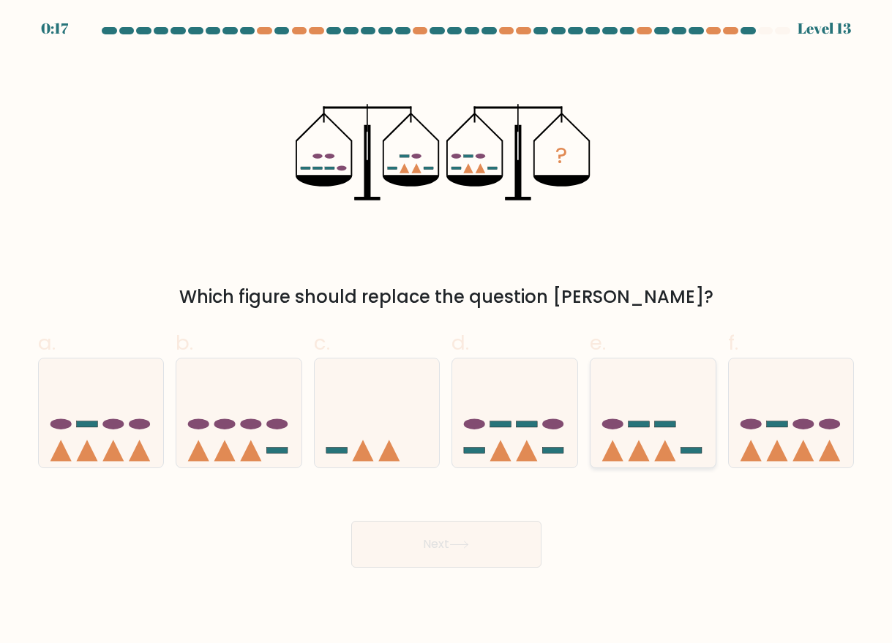
click at [649, 434] on icon at bounding box center [653, 413] width 125 height 103
click at [447, 332] on input "e." at bounding box center [447, 327] width 1 height 10
radio input "true"
click at [499, 547] on button "Next" at bounding box center [446, 544] width 190 height 47
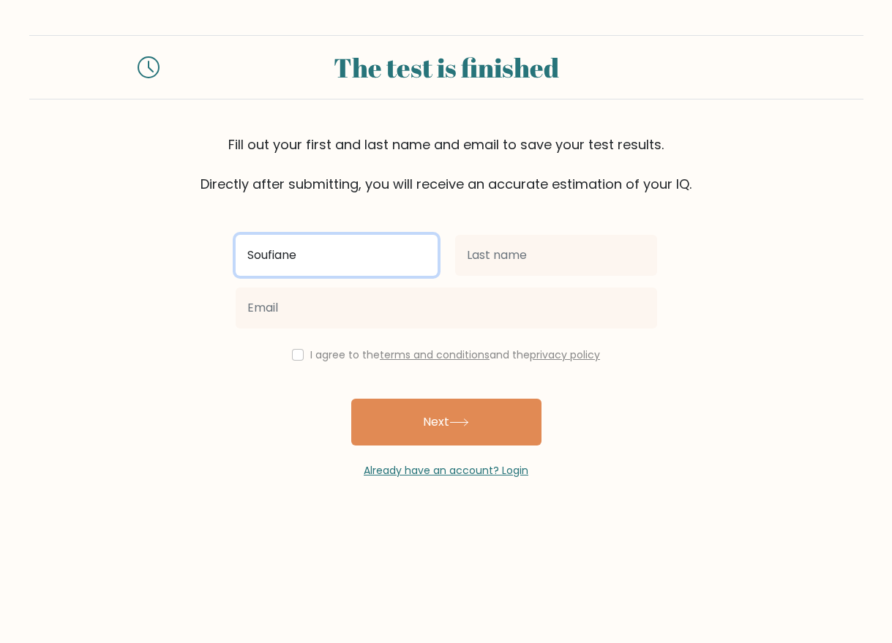
type input "Soufiane"
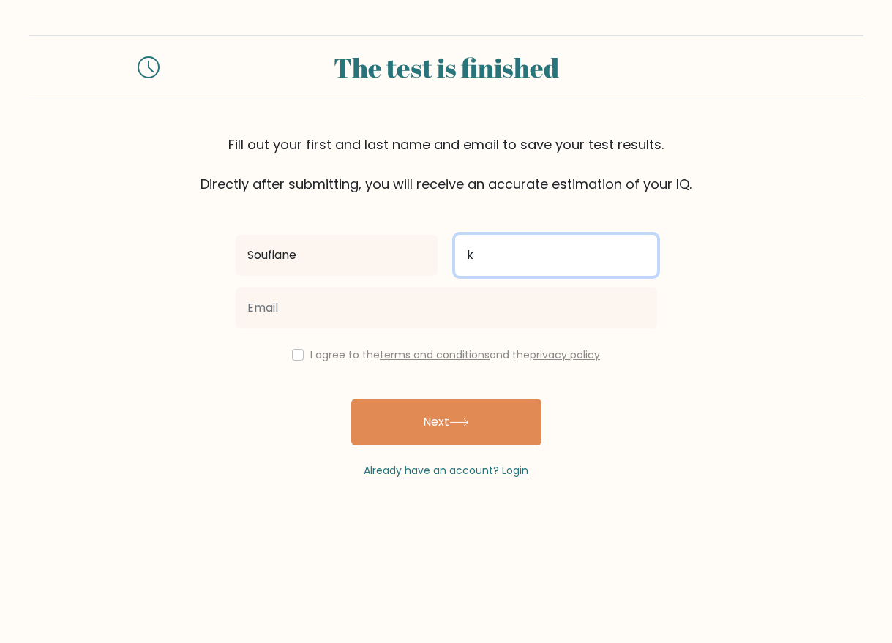
type input "k"
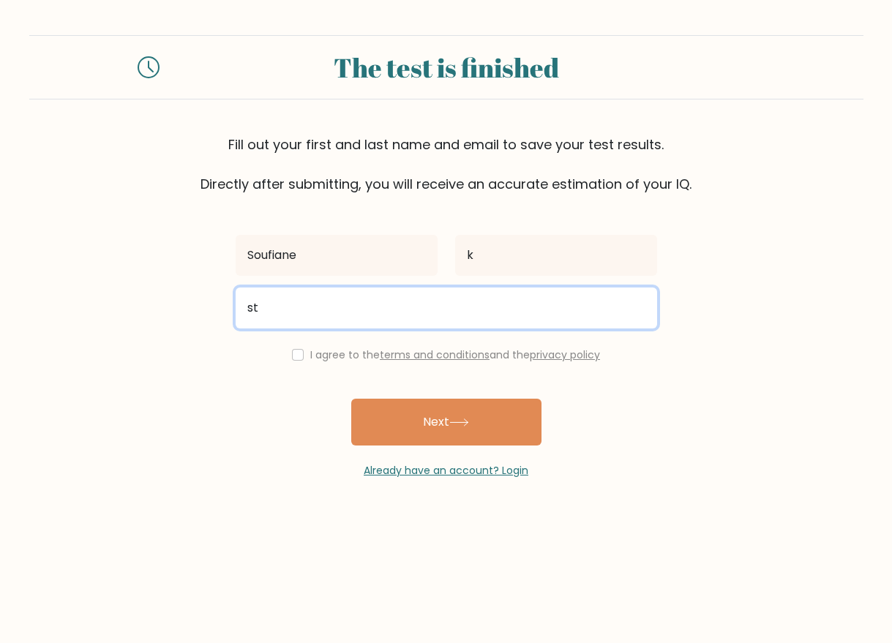
type input "s"
type input "[PERSON_NAME][EMAIL_ADDRESS][DOMAIN_NAME]"
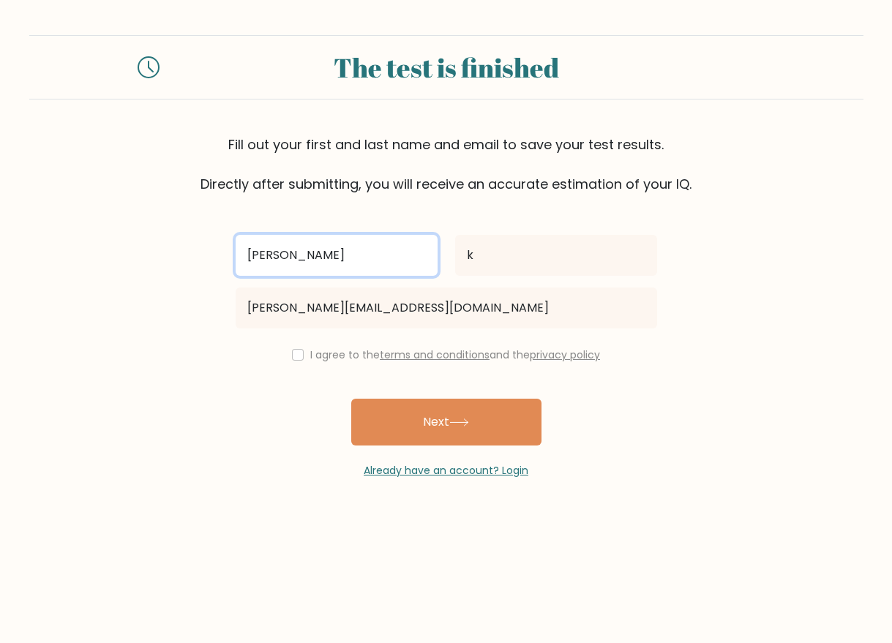
type input "[PERSON_NAME]"
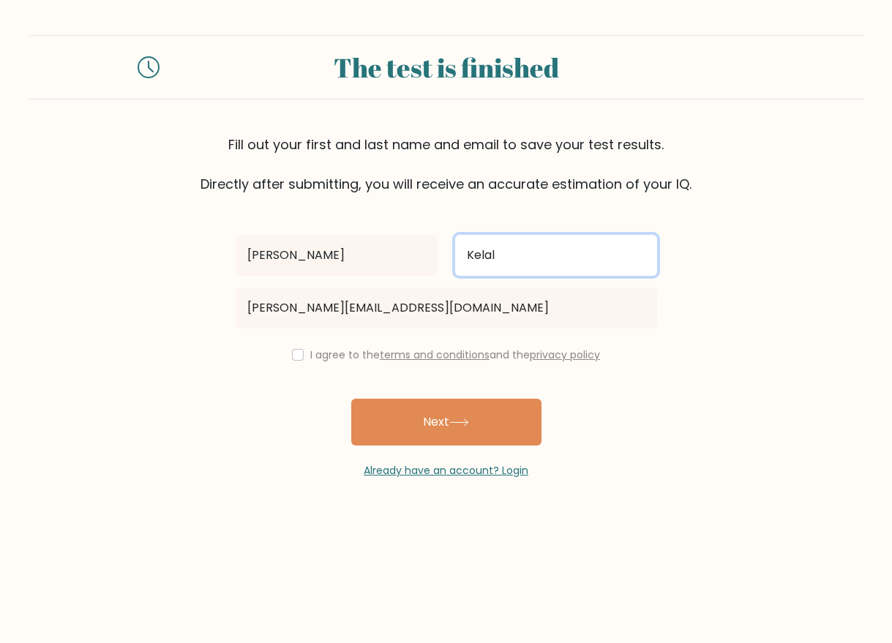
type input "Kelal"
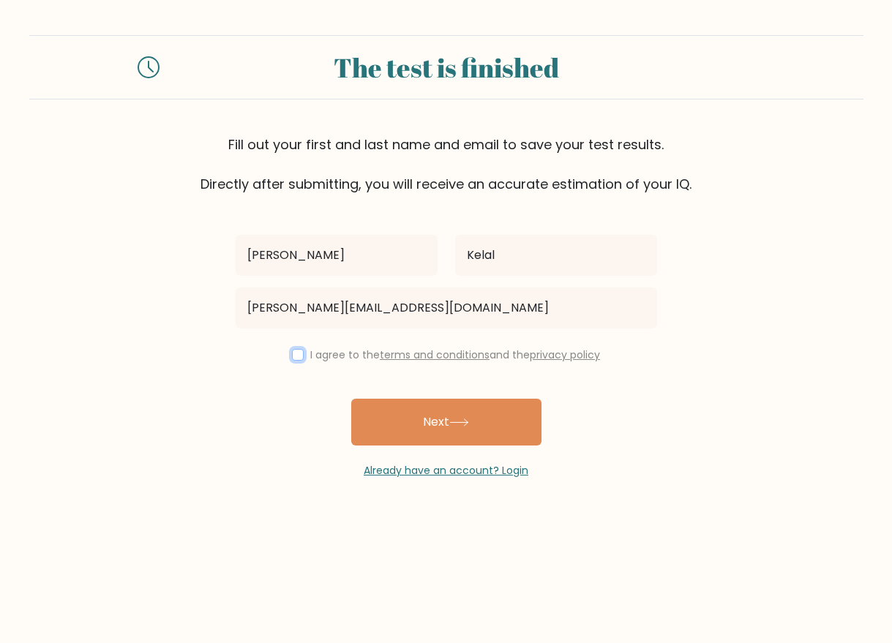
click at [292, 349] on input "checkbox" at bounding box center [298, 355] width 12 height 12
checkbox input "true"
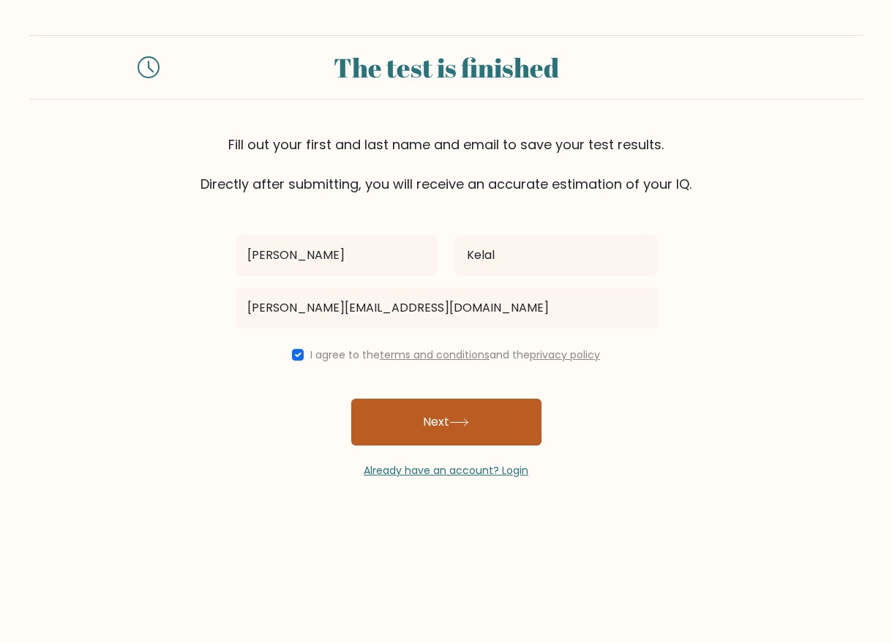
click at [452, 418] on button "Next" at bounding box center [446, 422] width 190 height 47
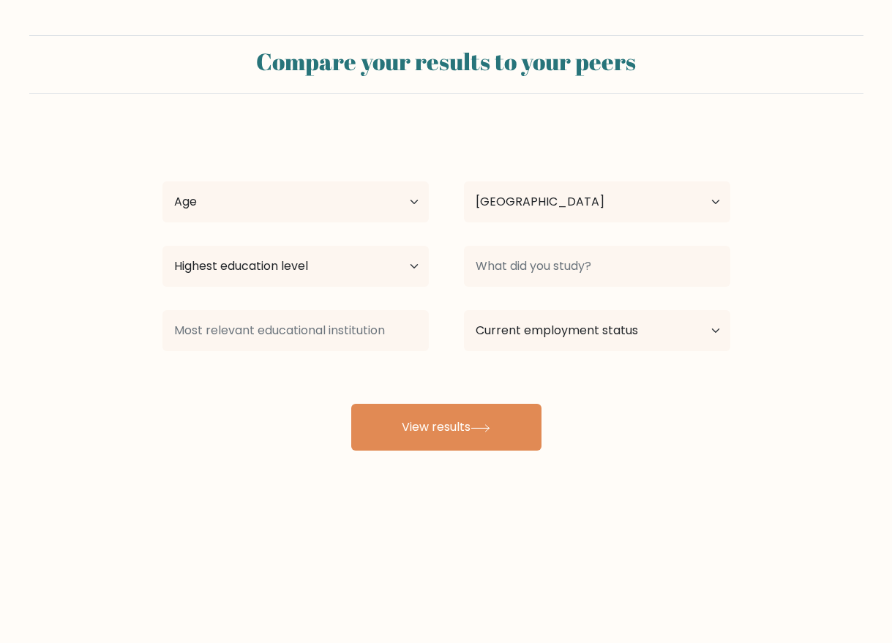
select select "MA"
click at [417, 275] on select "Highest education level No schooling Primary Lower Secondary Upper Secondary Oc…" at bounding box center [296, 266] width 266 height 41
select select "bachelors_degree"
click at [163, 246] on select "Highest education level No schooling Primary Lower Secondary Upper Secondary Oc…" at bounding box center [296, 266] width 266 height 41
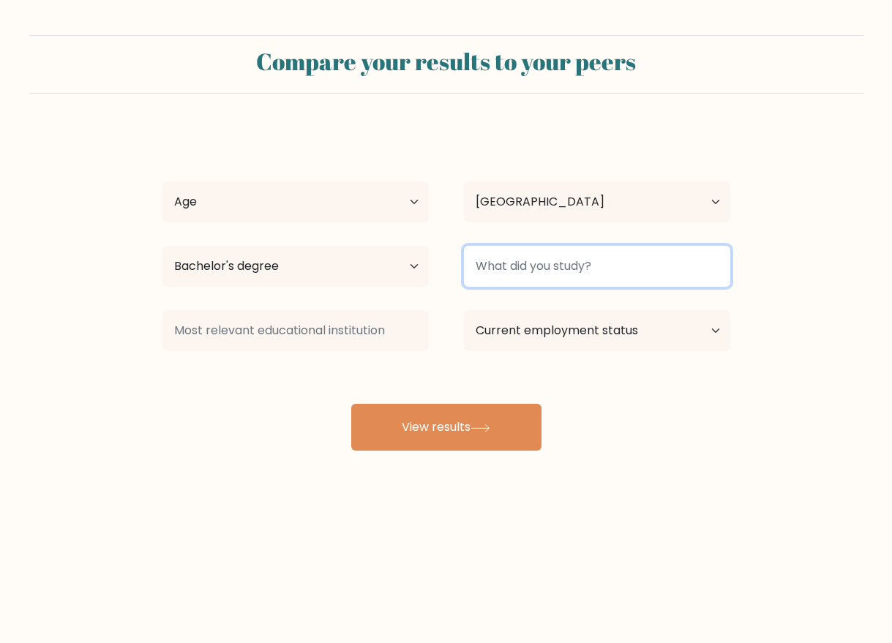
click at [608, 269] on input at bounding box center [597, 266] width 266 height 41
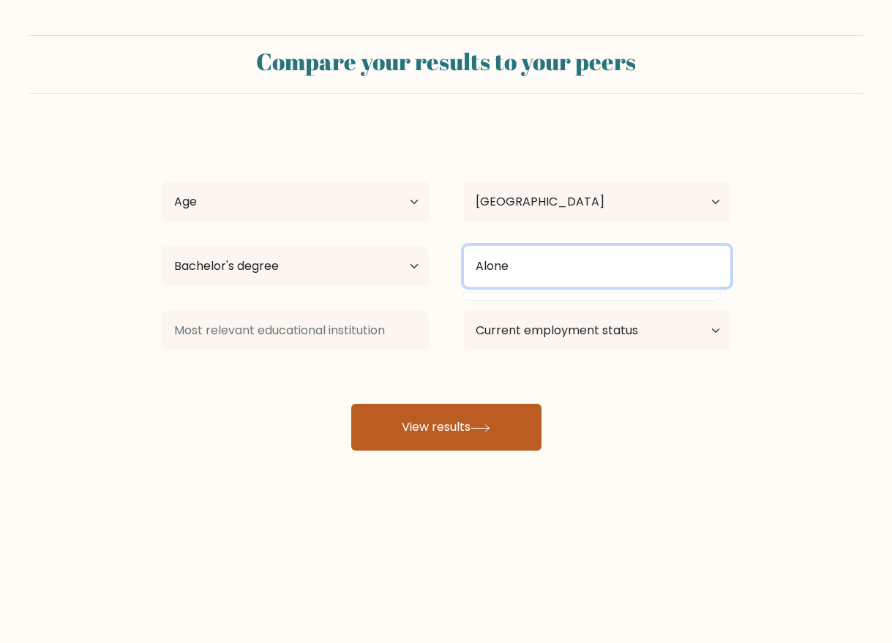
type input "Alone"
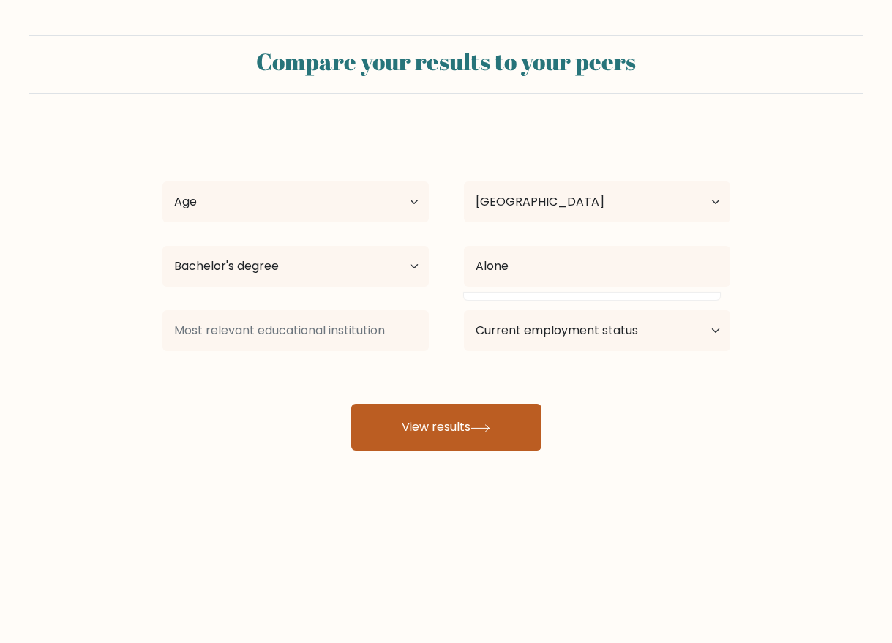
click at [505, 420] on button "View results" at bounding box center [446, 427] width 190 height 47
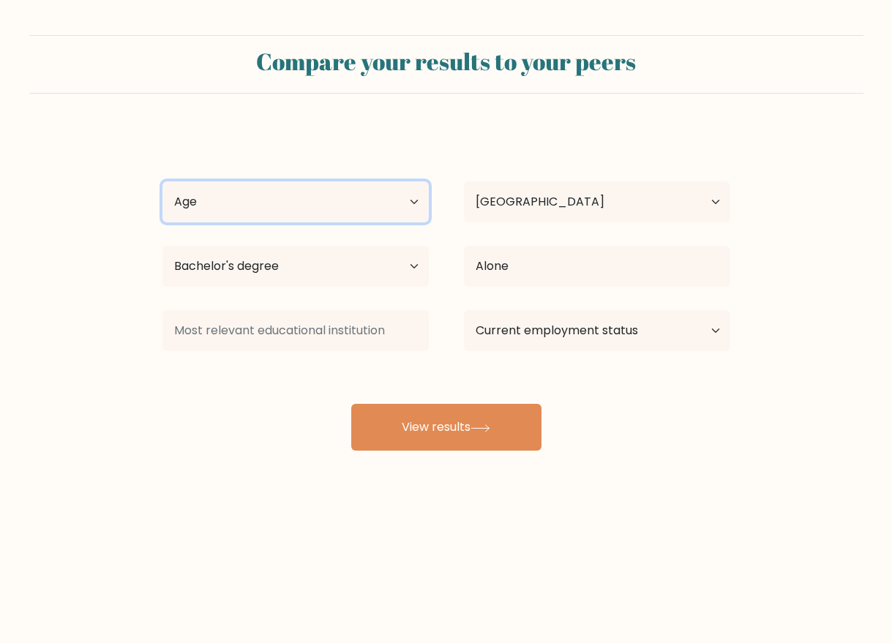
click at [360, 205] on select "Age Under 18 years old 18-24 years old 25-34 years old 35-44 years old 45-54 ye…" at bounding box center [296, 202] width 266 height 41
select select "25_34"
click at [163, 182] on select "Age Under 18 years old 18-24 years old 25-34 years old 35-44 years old 45-54 ye…" at bounding box center [296, 202] width 266 height 41
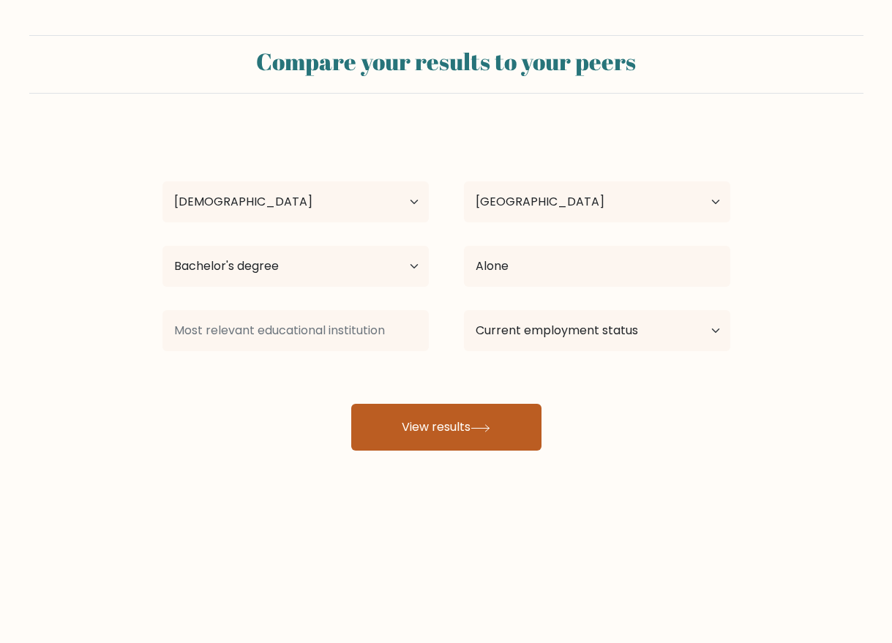
click at [448, 420] on button "View results" at bounding box center [446, 427] width 190 height 47
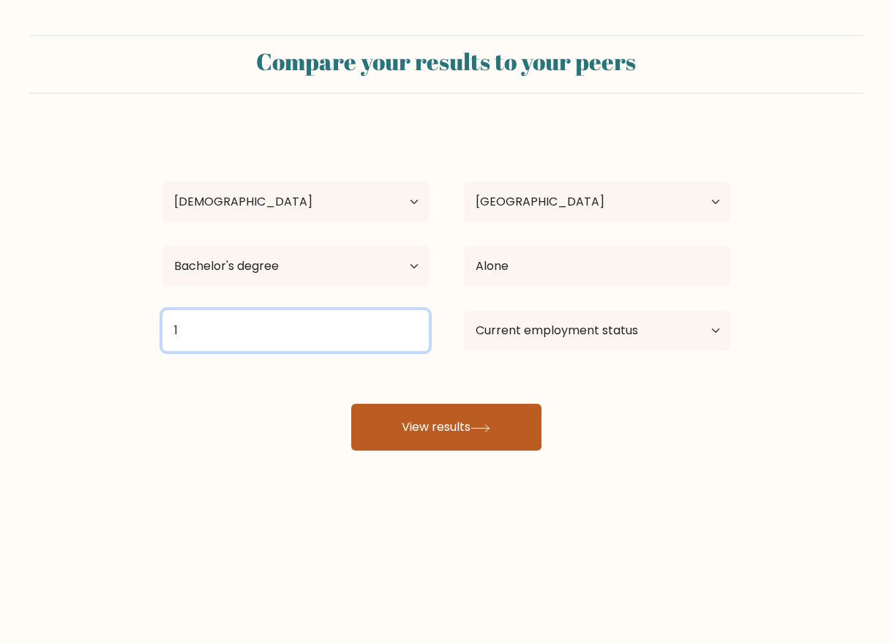
type input "1"
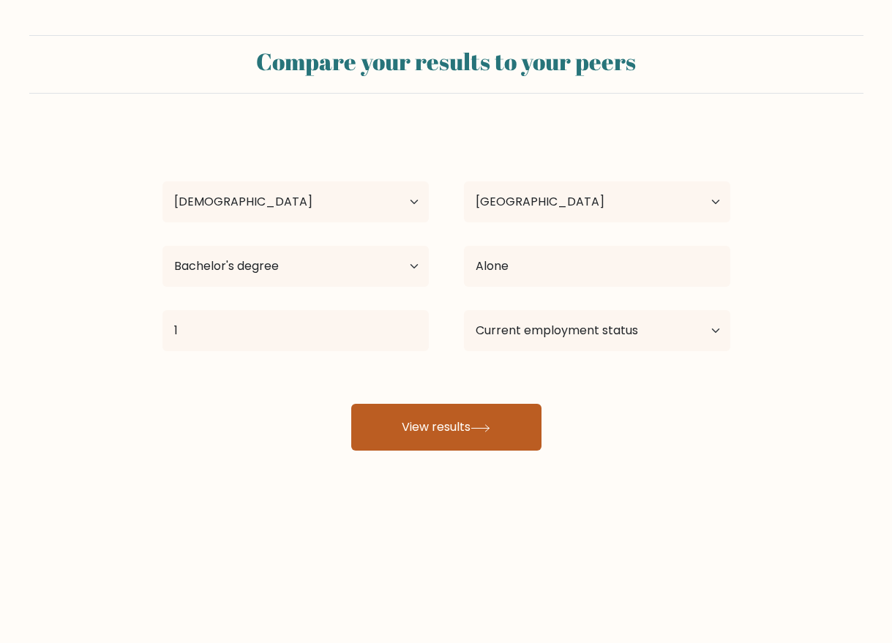
click at [427, 420] on button "View results" at bounding box center [446, 427] width 190 height 47
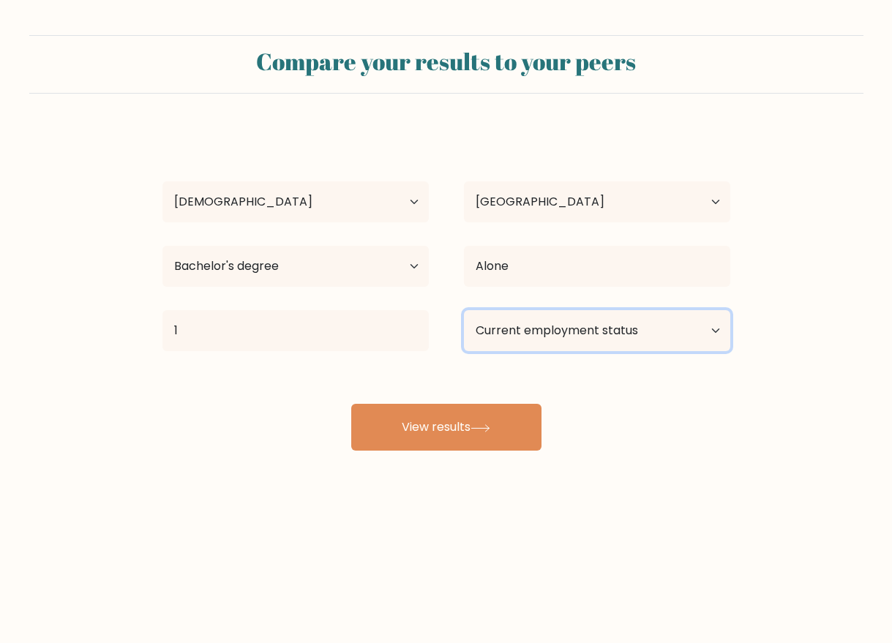
click at [533, 321] on select "Current employment status Employed Student Retired Other / prefer not to answer" at bounding box center [597, 330] width 266 height 41
select select "other"
click at [464, 310] on select "Current employment status Employed Student Retired Other / prefer not to answer" at bounding box center [597, 330] width 266 height 41
click at [440, 422] on button "View results" at bounding box center [446, 427] width 190 height 47
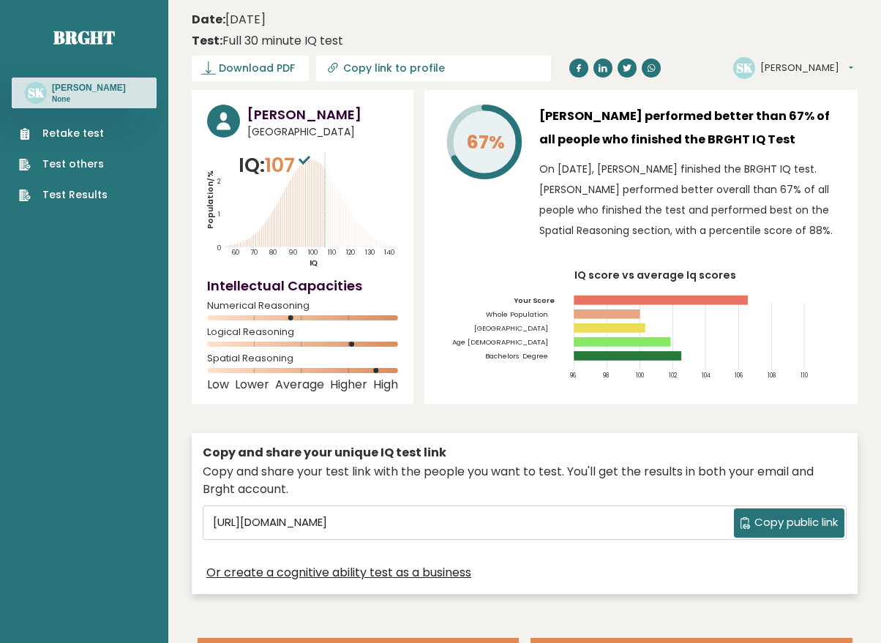
drag, startPoint x: 305, startPoint y: 165, endPoint x: 342, endPoint y: 165, distance: 36.6
click at [342, 165] on div "IQ: 107 Population/% IQ 0 1 2 60 70 80 90 100 110 120 130 140" at bounding box center [302, 210] width 191 height 118
click at [342, 165] on icon "Population/% IQ 0 1 2 60 70 80 90 100 110 120 130 140" at bounding box center [302, 210] width 191 height 118
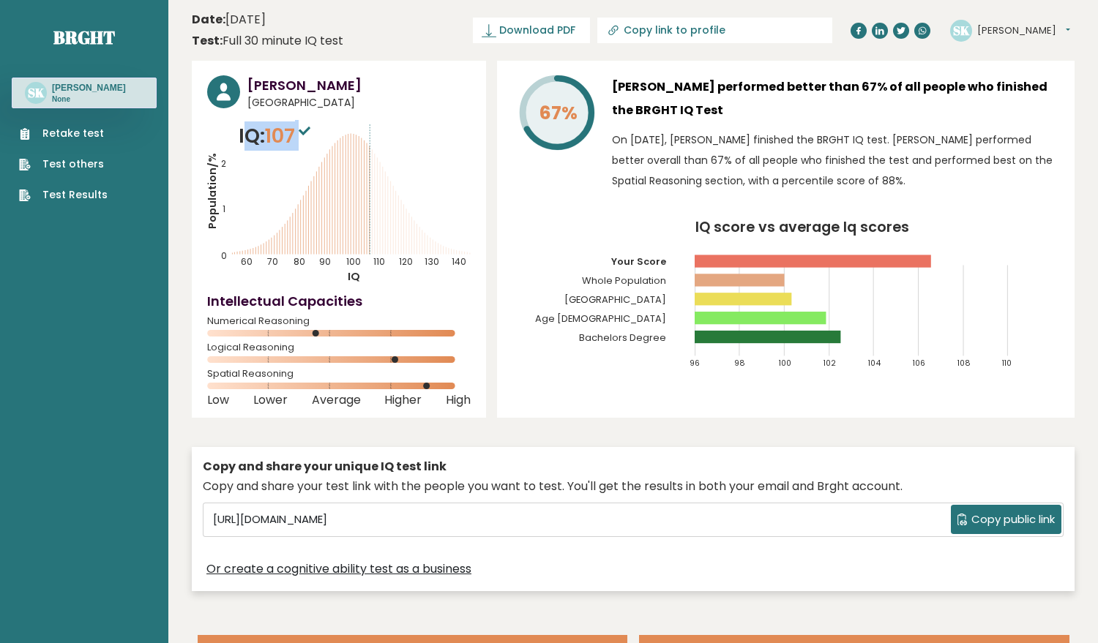
drag, startPoint x: 244, startPoint y: 140, endPoint x: 306, endPoint y: 140, distance: 62.2
click at [306, 140] on p "IQ: 107" at bounding box center [276, 136] width 75 height 29
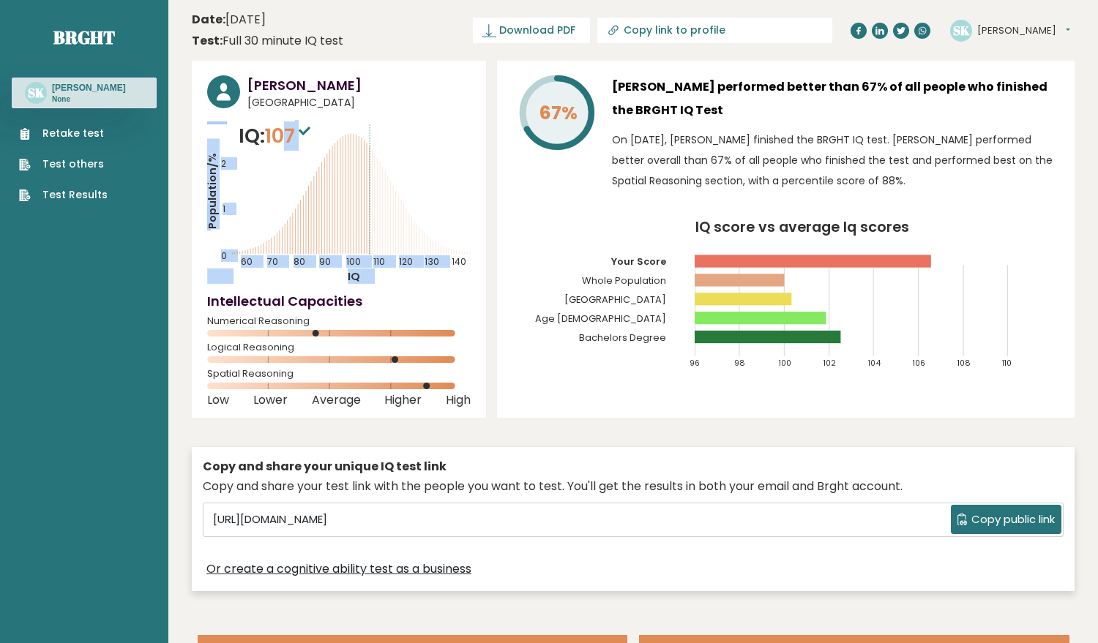
drag, startPoint x: 252, startPoint y: 134, endPoint x: 289, endPoint y: 132, distance: 37.4
click at [290, 132] on div "IQ: 107 Population/% IQ 0 1 2 60 70 80 90 100 110 120 130 140" at bounding box center [339, 203] width 264 height 163
click at [289, 132] on span "107" at bounding box center [289, 135] width 49 height 27
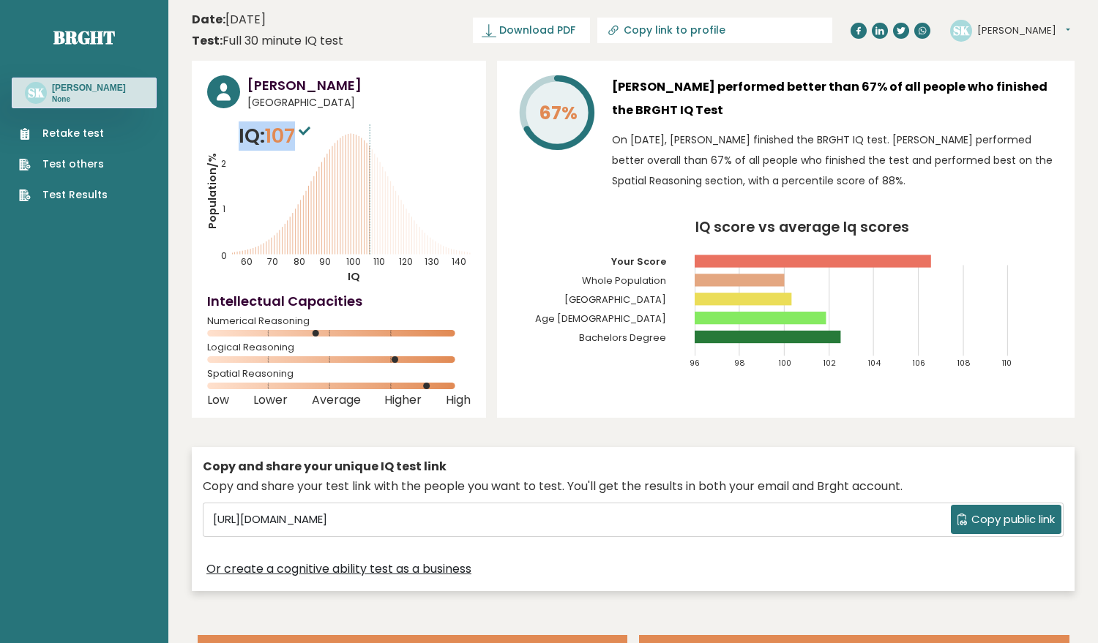
drag, startPoint x: 296, startPoint y: 136, endPoint x: 240, endPoint y: 137, distance: 56.4
click at [240, 137] on p "IQ: 107" at bounding box center [276, 136] width 75 height 29
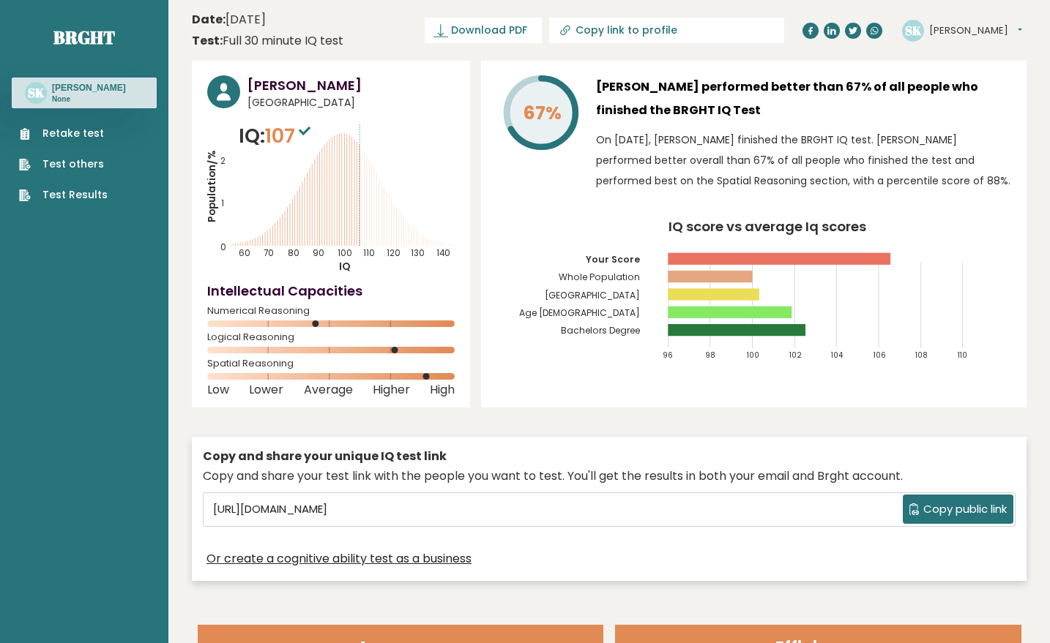
click at [525, 213] on div "67% [PERSON_NAME] performed better than 67% of all people who finished the BRGH…" at bounding box center [753, 234] width 545 height 347
click at [867, 255] on rect at bounding box center [779, 259] width 223 height 12
click at [737, 335] on rect at bounding box center [737, 330] width 138 height 12
